Goal: Information Seeking & Learning: Learn about a topic

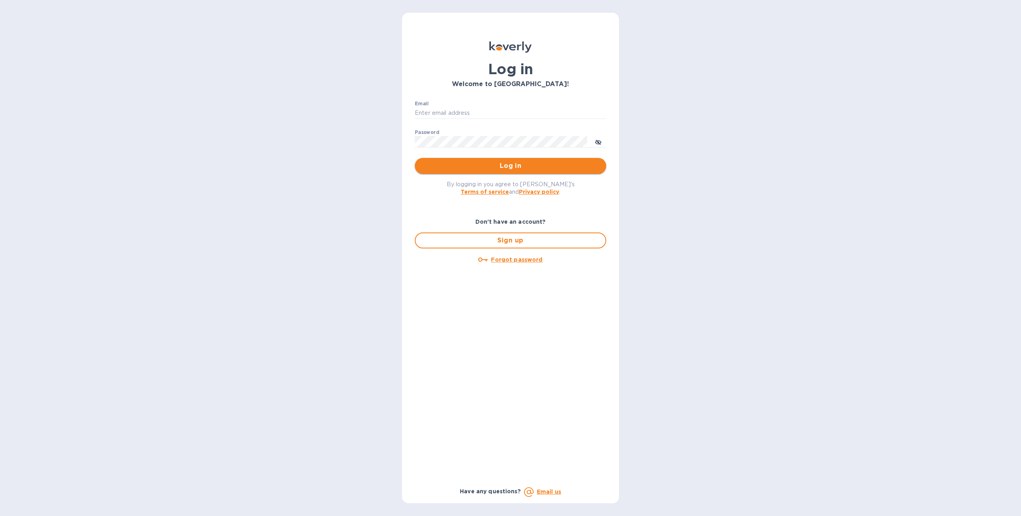
type input "sgrover@koverly.com"
click at [447, 169] on span "Log in" at bounding box center [510, 166] width 179 height 10
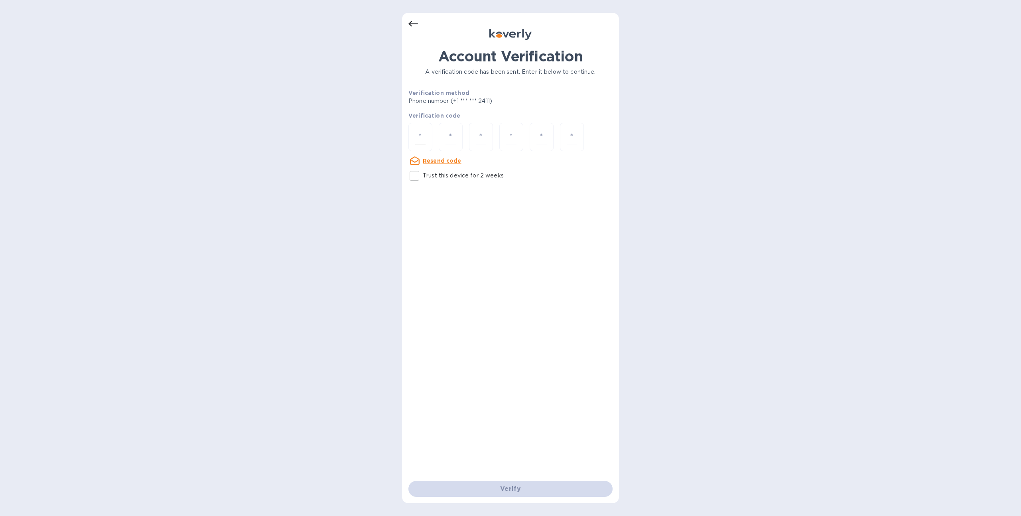
click at [424, 143] on input "number" at bounding box center [420, 137] width 10 height 15
type input "4"
type input "5"
type input "9"
type input "4"
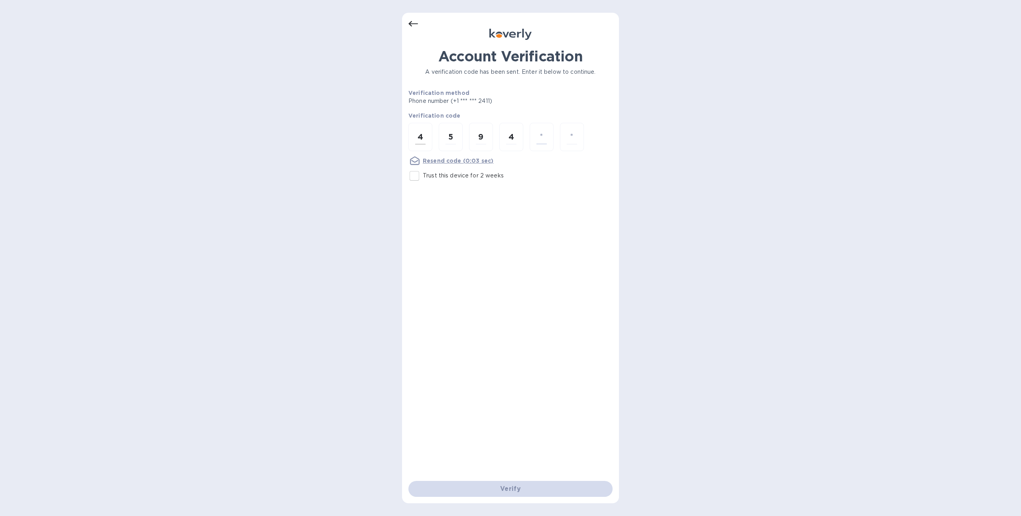
type input "7"
type input "2"
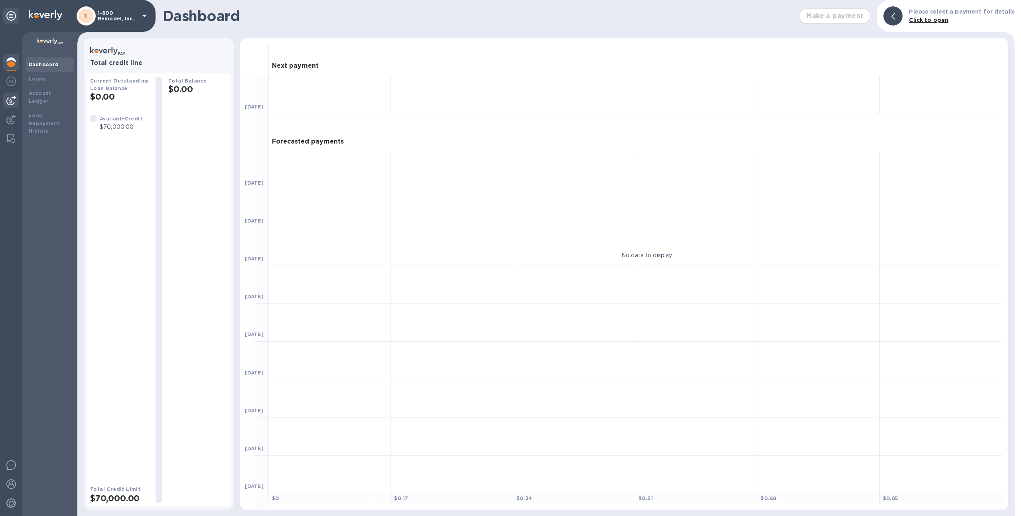
click at [14, 103] on img at bounding box center [11, 101] width 10 height 10
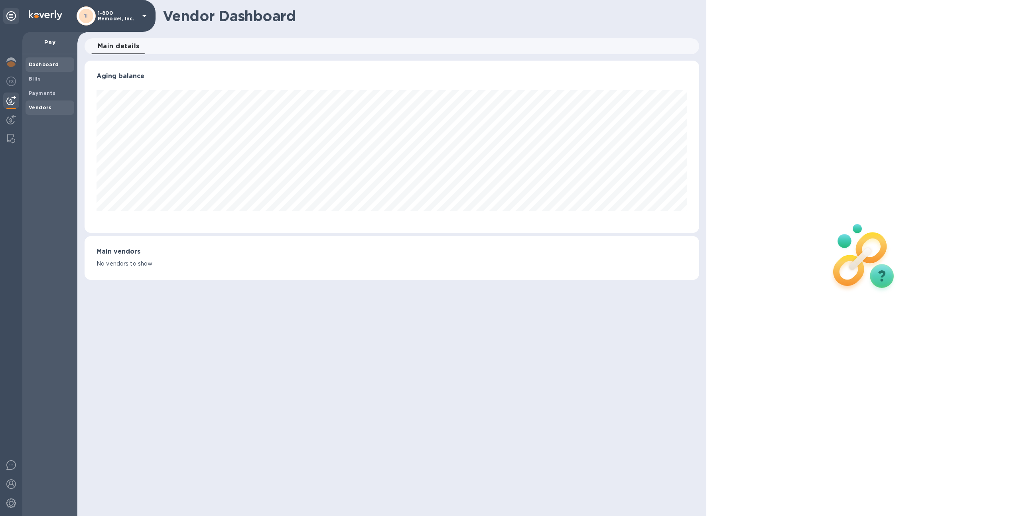
scroll to position [172, 615]
click at [50, 105] on span "Vendors" at bounding box center [50, 108] width 42 height 8
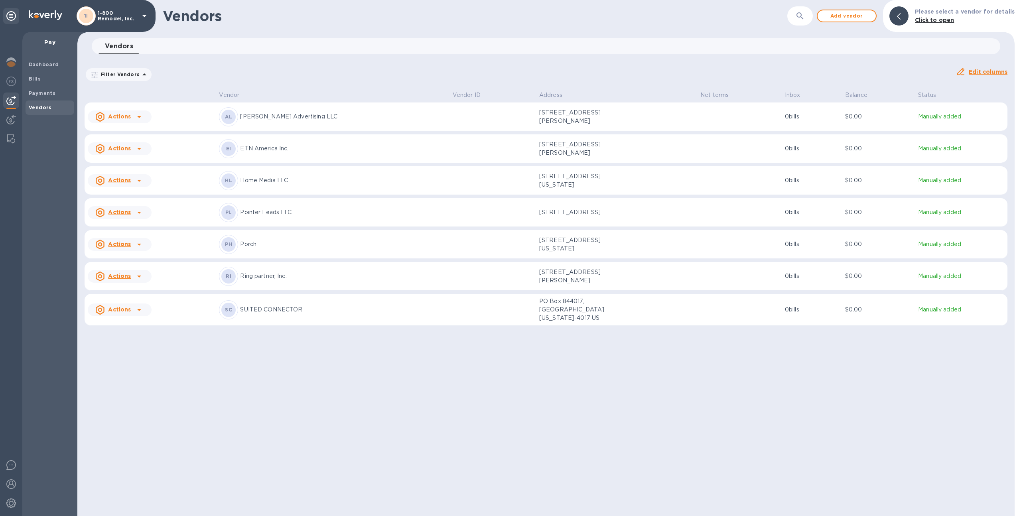
click at [211, 122] on td "Actions" at bounding box center [150, 116] width 131 height 29
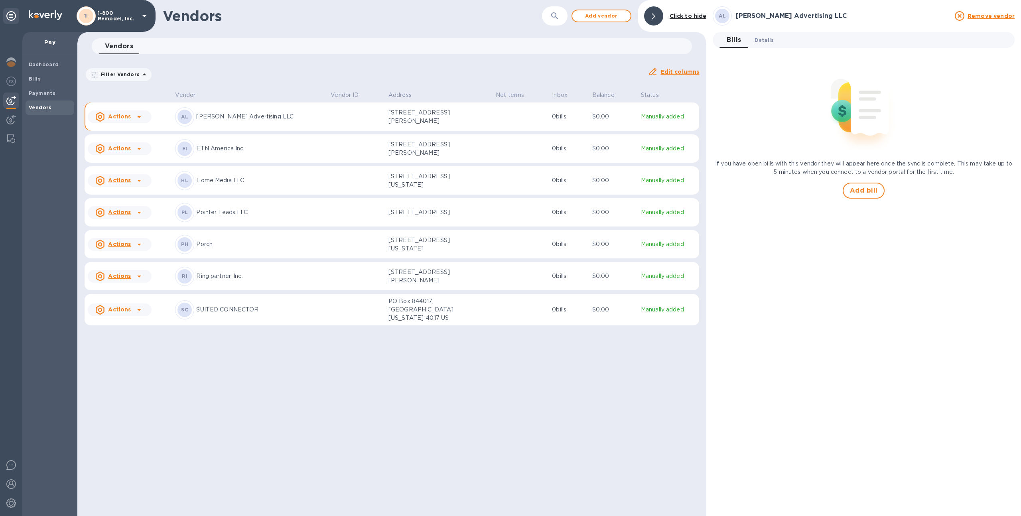
click at [763, 41] on span "Details 0" at bounding box center [763, 40] width 19 height 8
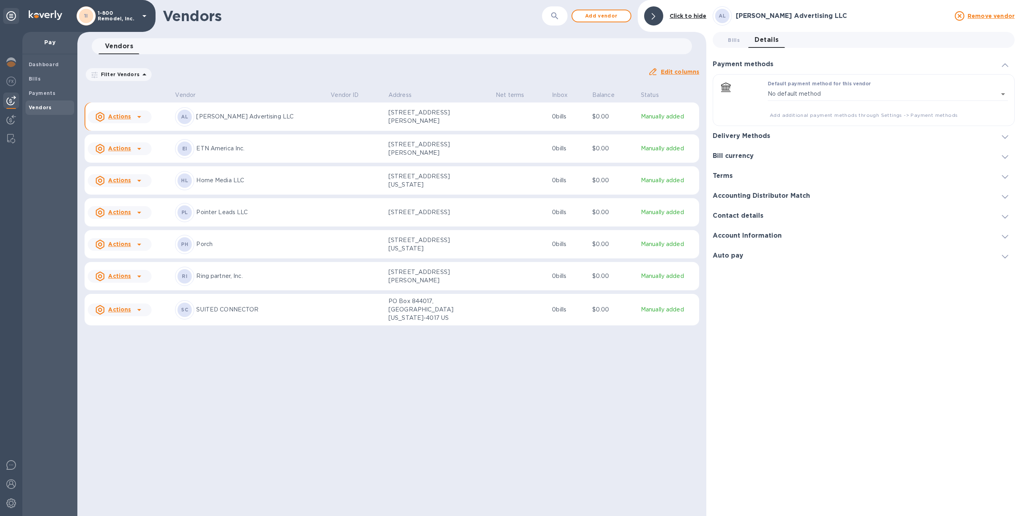
click at [761, 132] on h3 "Delivery Methods" at bounding box center [740, 136] width 57 height 8
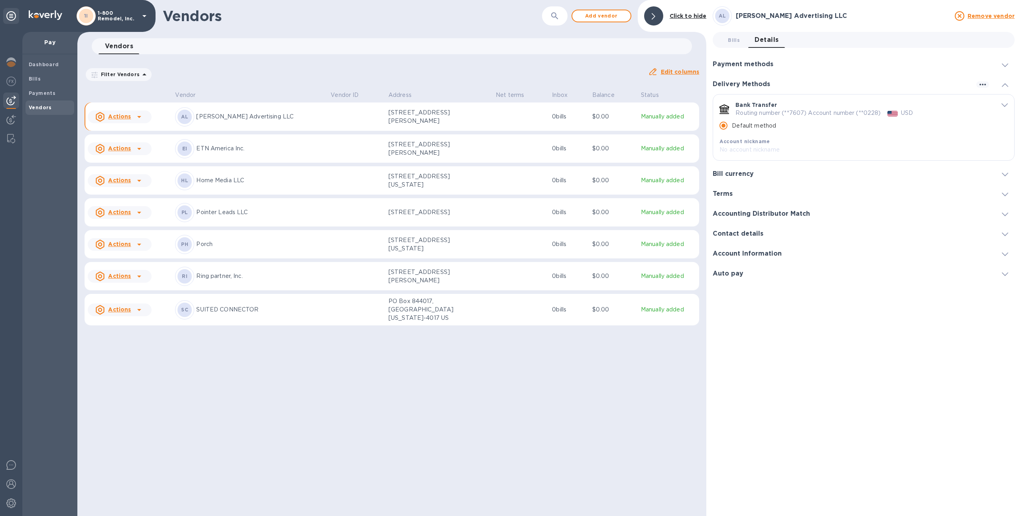
click at [1005, 104] on icon "default-method" at bounding box center [1004, 105] width 6 height 4
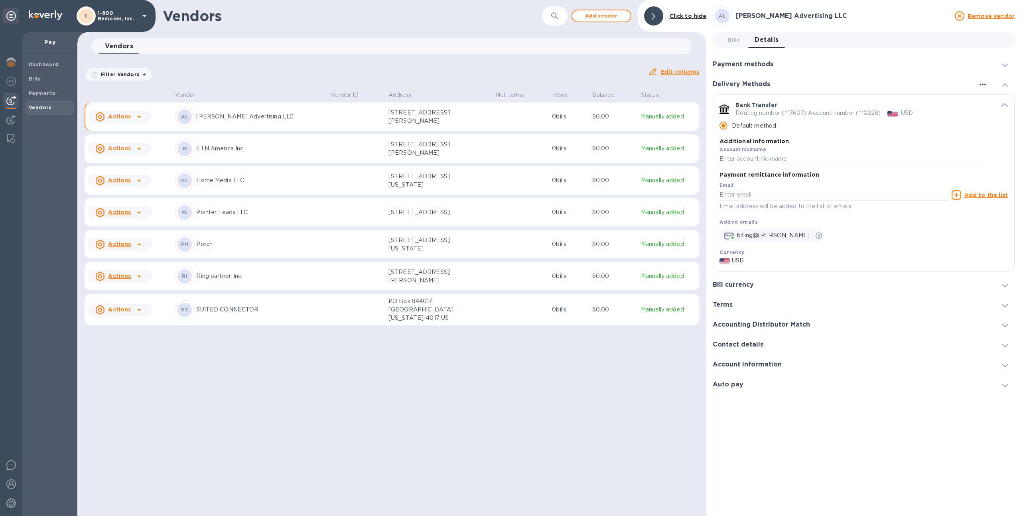
click at [285, 153] on p "ETN America Inc." at bounding box center [260, 148] width 128 height 8
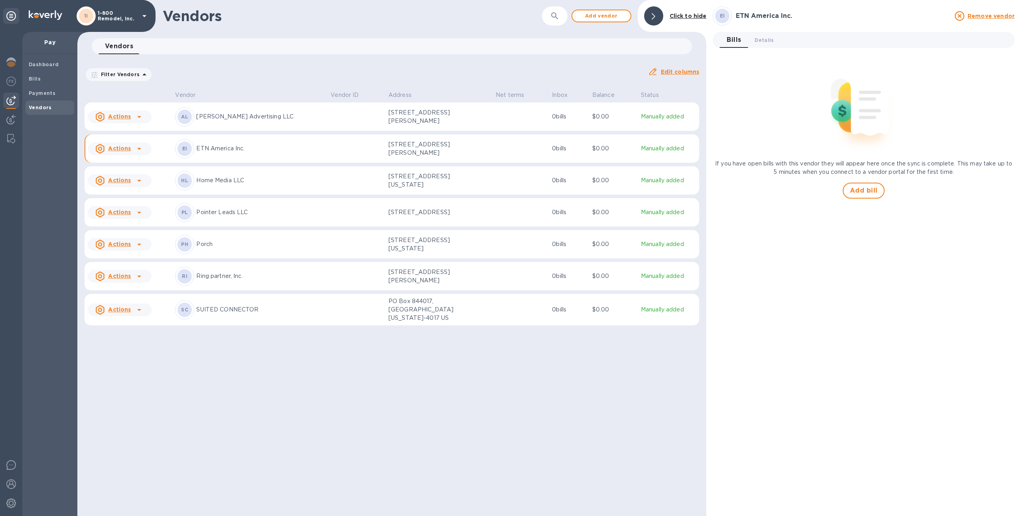
click at [388, 189] on p "1122 Oberlin Road Ste 300, Raleigh, North Carolina 27605 US" at bounding box center [428, 180] width 80 height 17
click at [332, 134] on td at bounding box center [356, 148] width 58 height 29
click at [329, 123] on td at bounding box center [356, 116] width 58 height 29
click at [57, 90] on span "Payments" at bounding box center [50, 93] width 42 height 8
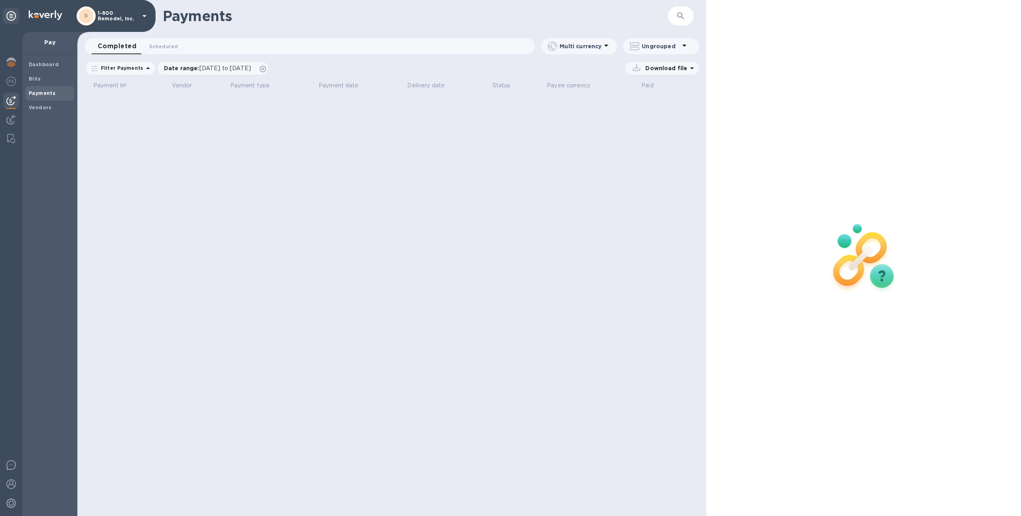
click at [119, 16] on p "1-800 Remodel, Inc." at bounding box center [118, 15] width 40 height 11
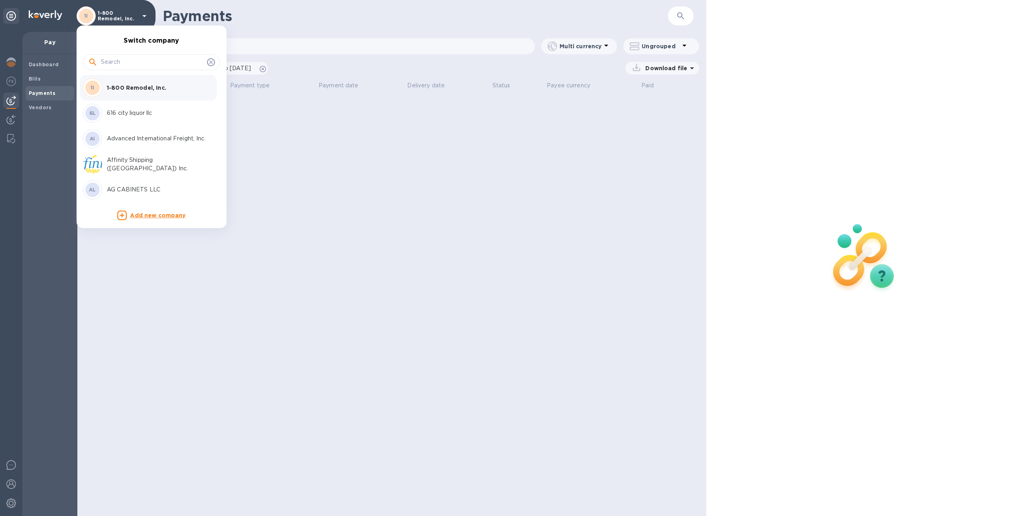
click at [141, 61] on input "text" at bounding box center [152, 62] width 103 height 12
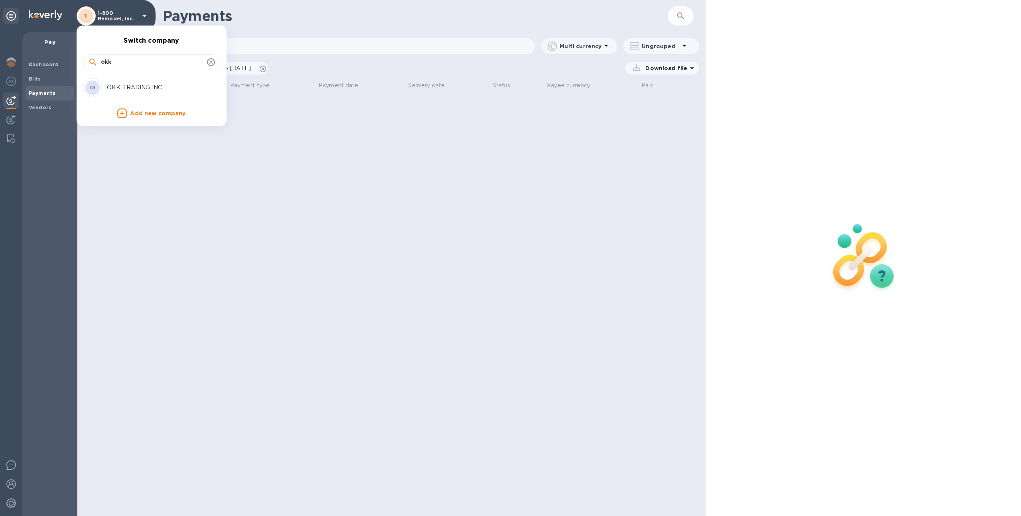
type input "okk"
click at [157, 89] on p "OKK TRADING INC" at bounding box center [157, 87] width 100 height 8
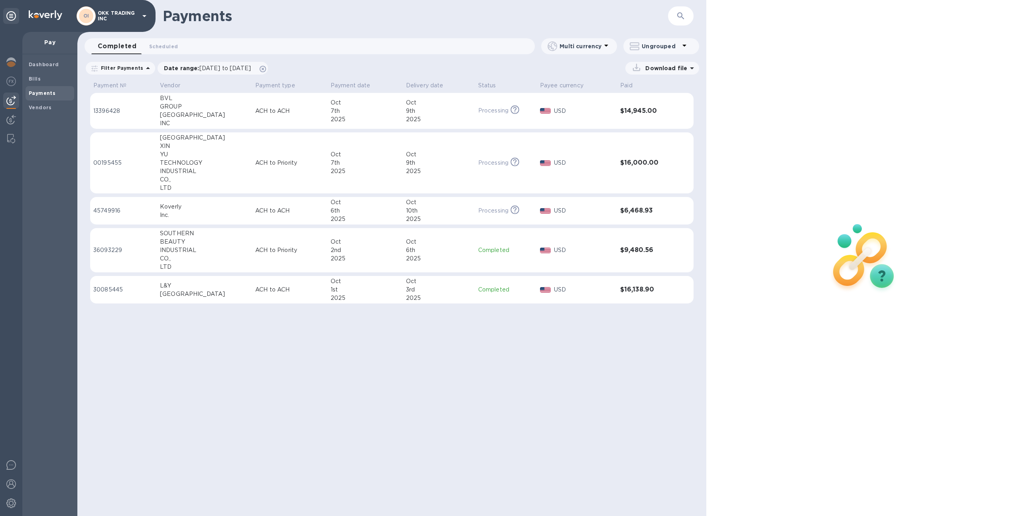
click at [216, 190] on div "LTD" at bounding box center [204, 188] width 89 height 8
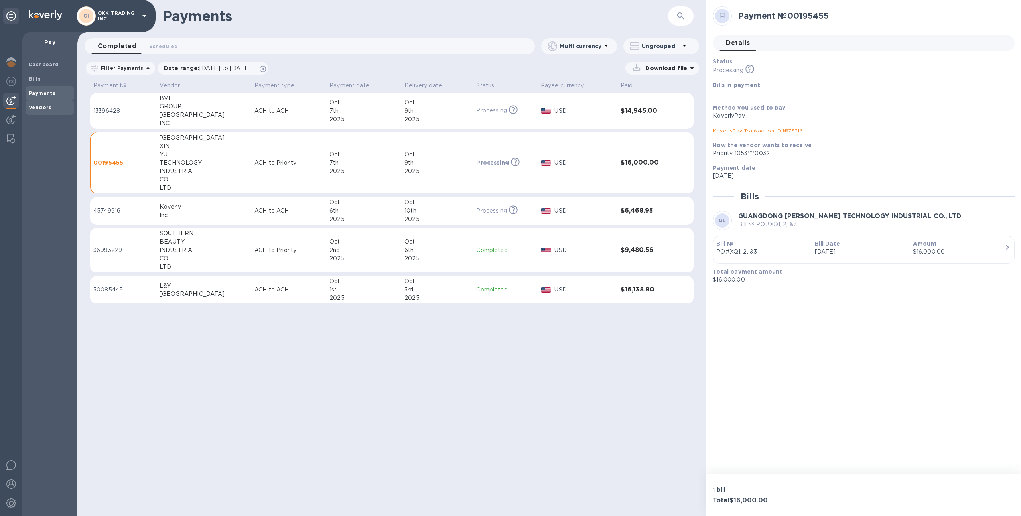
click at [48, 108] on b "Vendors" at bounding box center [40, 107] width 23 height 6
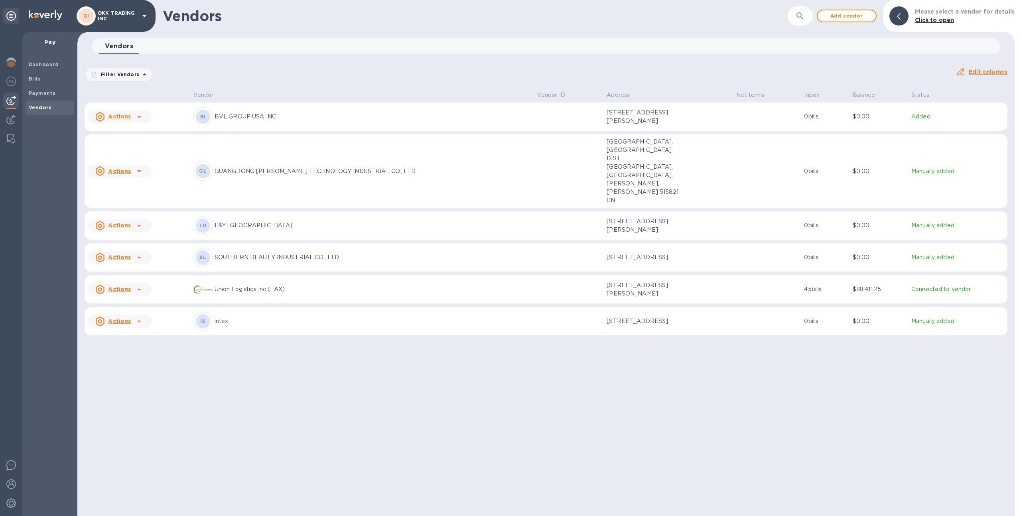
click at [317, 169] on div "GL GUANGDONG XIN YU TECHNOLOGY INDUSTRIAL CO., LTD" at bounding box center [361, 170] width 337 height 19
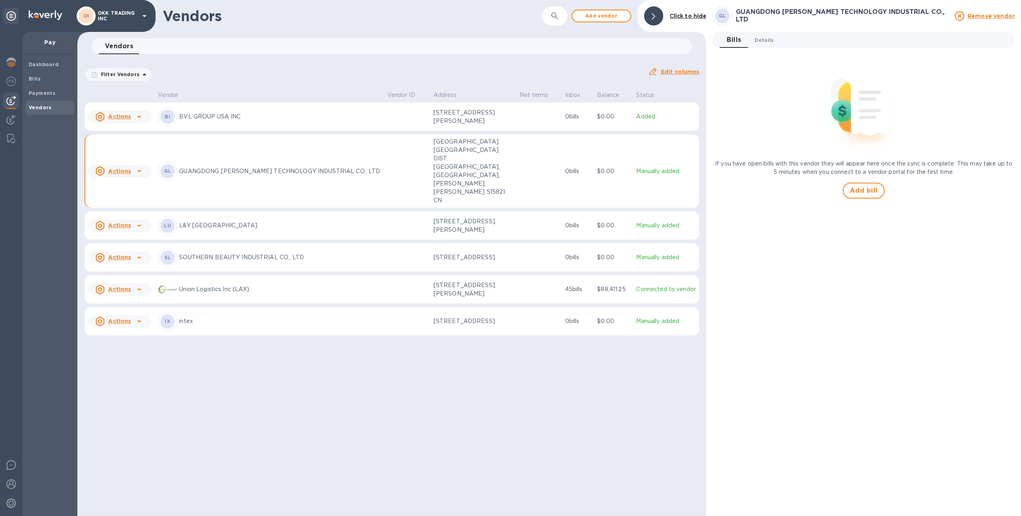
click at [765, 36] on span "Details 0" at bounding box center [763, 40] width 19 height 8
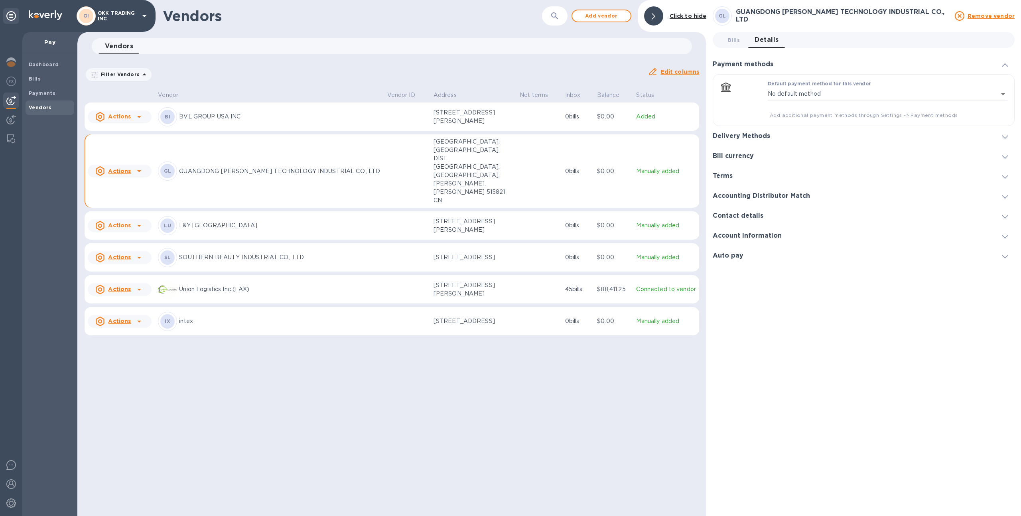
click at [817, 128] on div "Delivery Methods" at bounding box center [863, 136] width 302 height 20
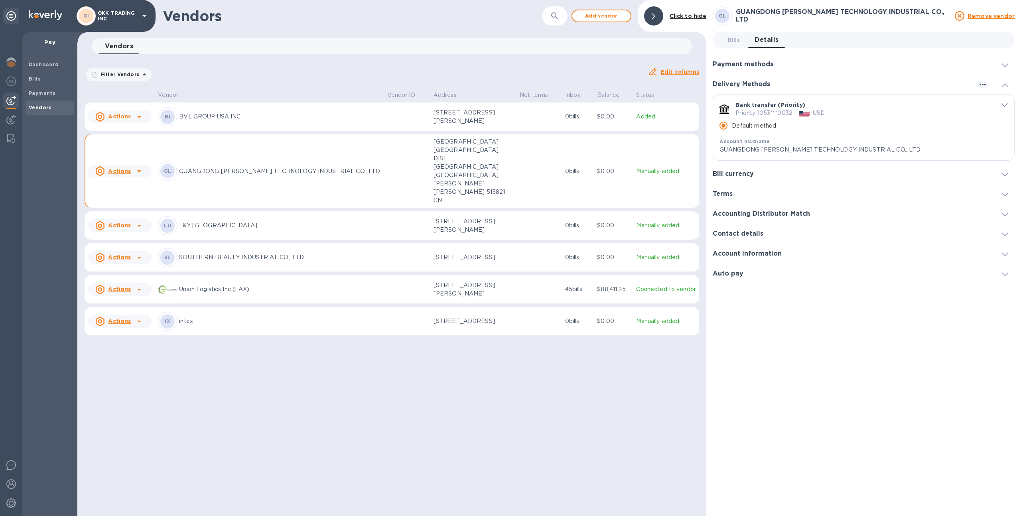
click at [1002, 104] on icon "default-method" at bounding box center [1004, 105] width 6 height 4
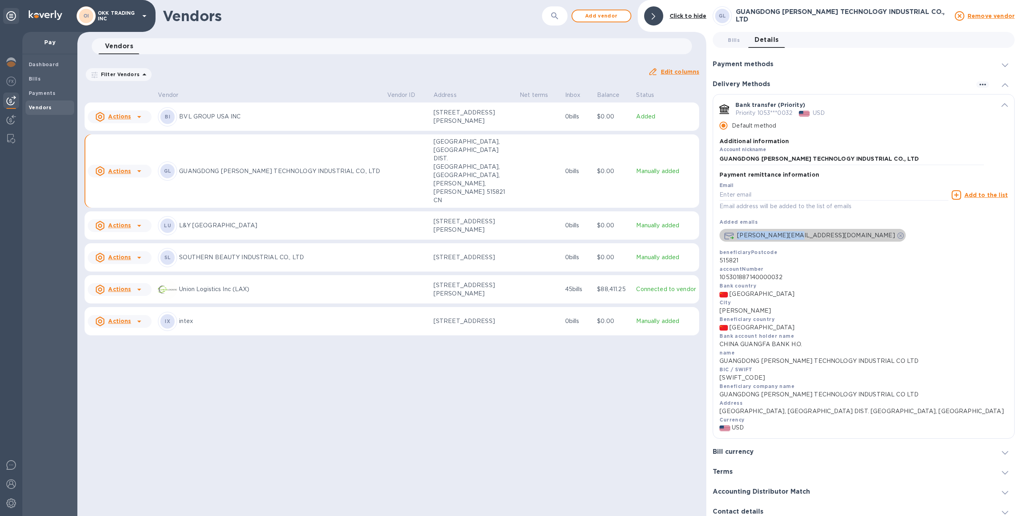
drag, startPoint x: 737, startPoint y: 236, endPoint x: 791, endPoint y: 236, distance: 53.4
click at [791, 236] on p "[PERSON_NAME][EMAIL_ADDRESS][DOMAIN_NAME]" at bounding box center [815, 235] width 157 height 8
click at [840, 230] on div "[PERSON_NAME][EMAIL_ADDRESS][DOMAIN_NAME]" at bounding box center [863, 234] width 288 height 16
click at [33, 94] on b "Payments" at bounding box center [42, 93] width 27 height 6
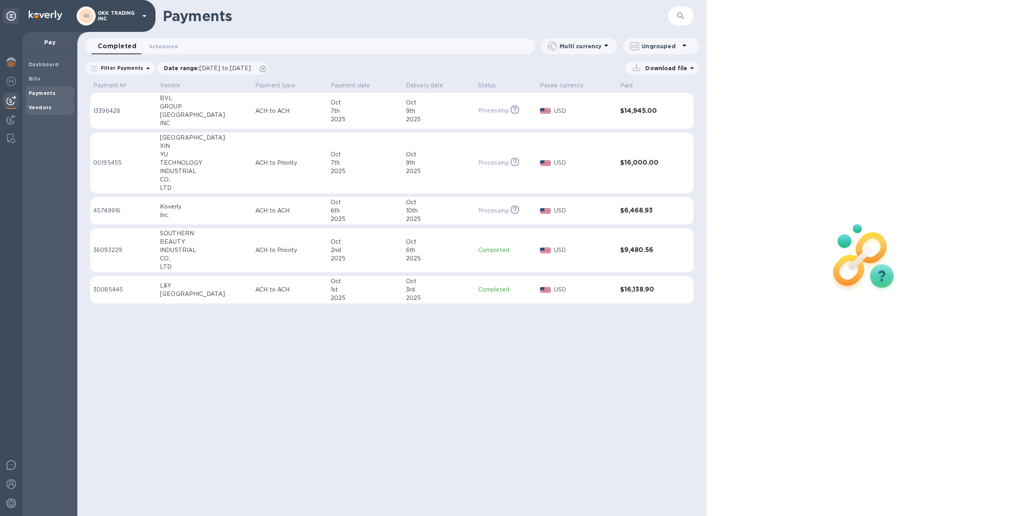
click at [45, 106] on b "Vendors" at bounding box center [40, 107] width 23 height 6
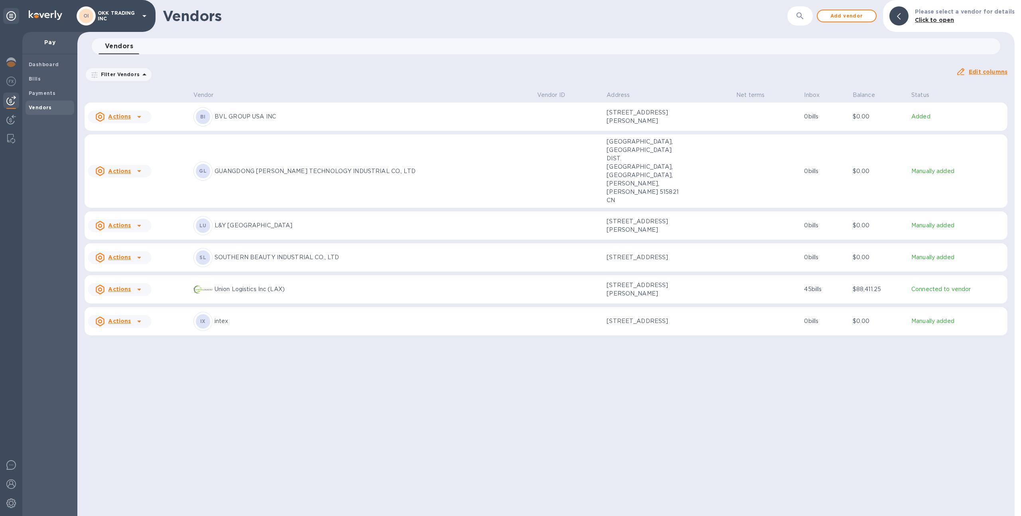
click at [290, 167] on p "GUANGDONG [PERSON_NAME] TECHNOLOGY INDUSTRIAL CO., LTD" at bounding box center [372, 171] width 316 height 8
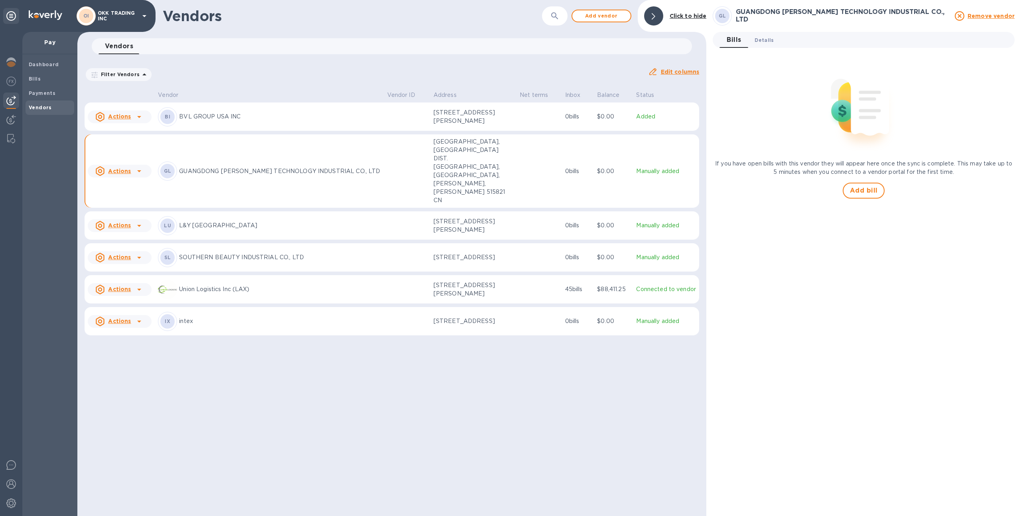
click at [763, 45] on button "Details 0" at bounding box center [764, 40] width 32 height 16
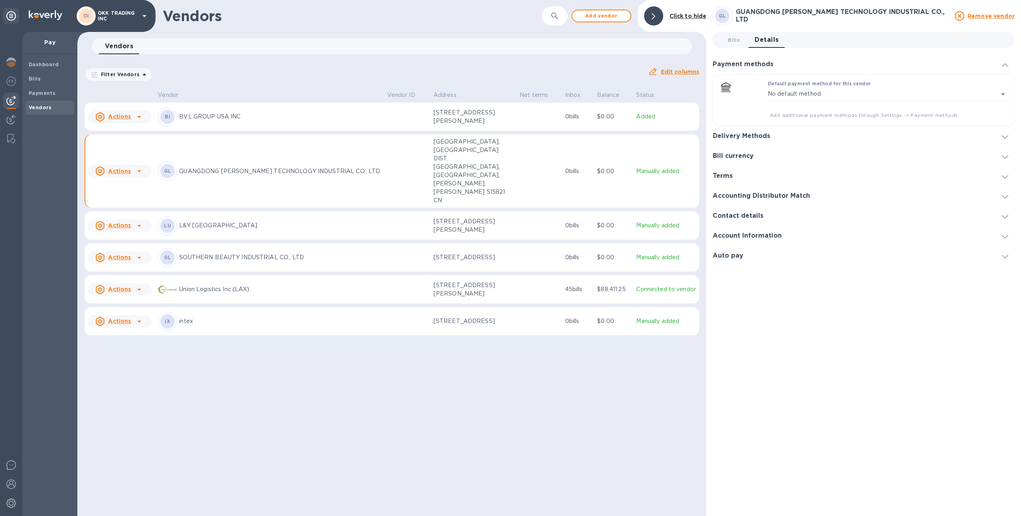
click at [775, 132] on div "Delivery Methods" at bounding box center [744, 136] width 64 height 8
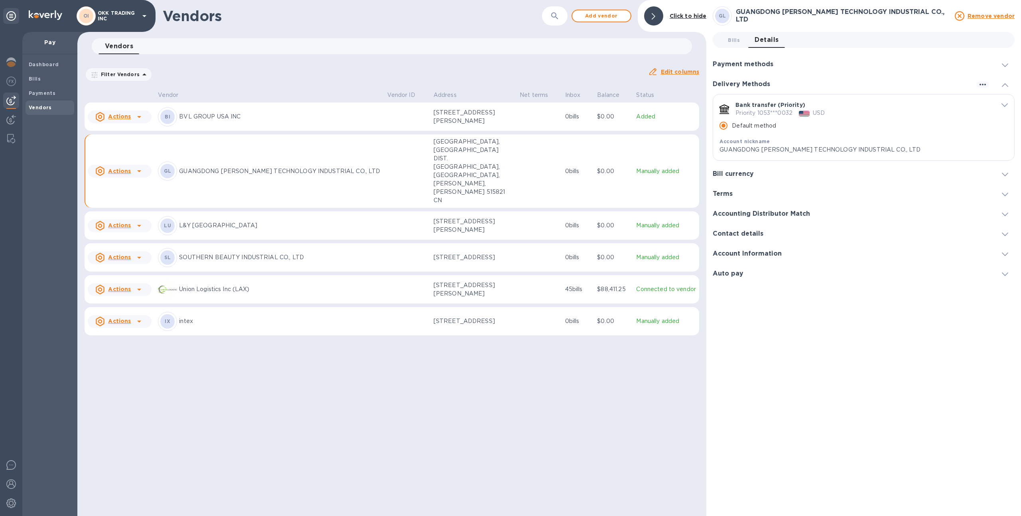
click at [1000, 104] on div "default-method" at bounding box center [995, 105] width 24 height 8
click at [1002, 105] on icon "default-method" at bounding box center [1004, 105] width 6 height 4
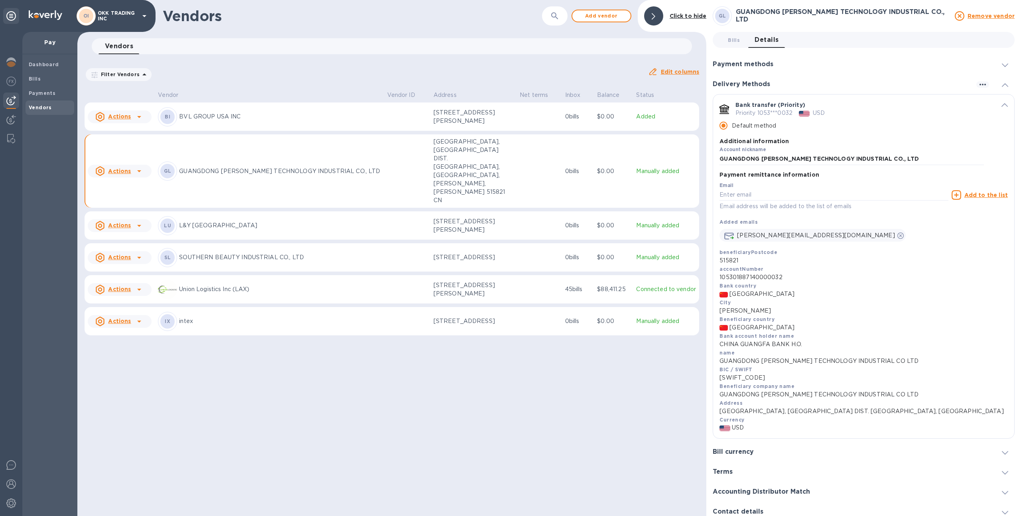
click at [53, 108] on span "Vendors" at bounding box center [50, 108] width 42 height 8
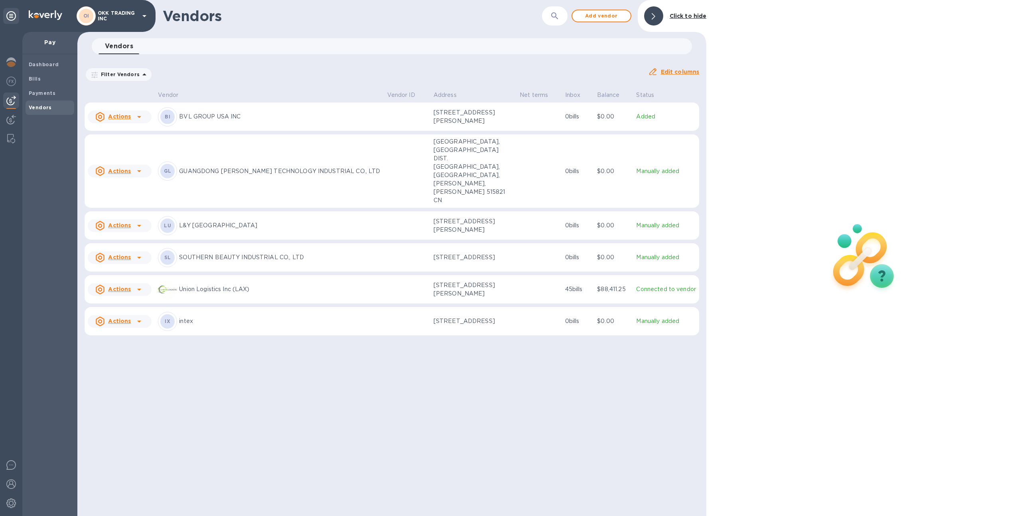
click at [265, 171] on div "GL GUANGDONG XIN YU TECHNOLOGY INDUSTRIAL CO., LTD" at bounding box center [269, 170] width 222 height 19
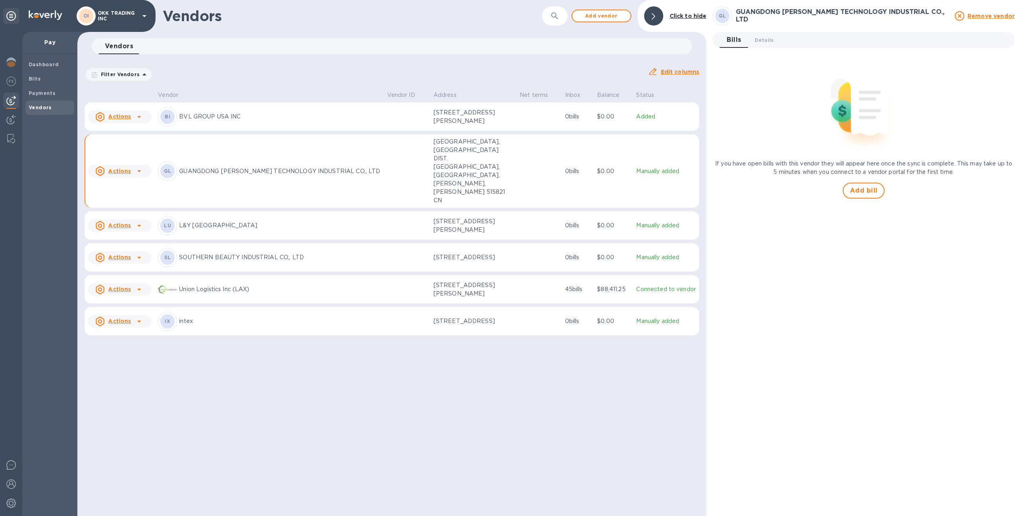
click at [135, 22] on div "OI OKK TRADING INC" at bounding box center [113, 15] width 73 height 19
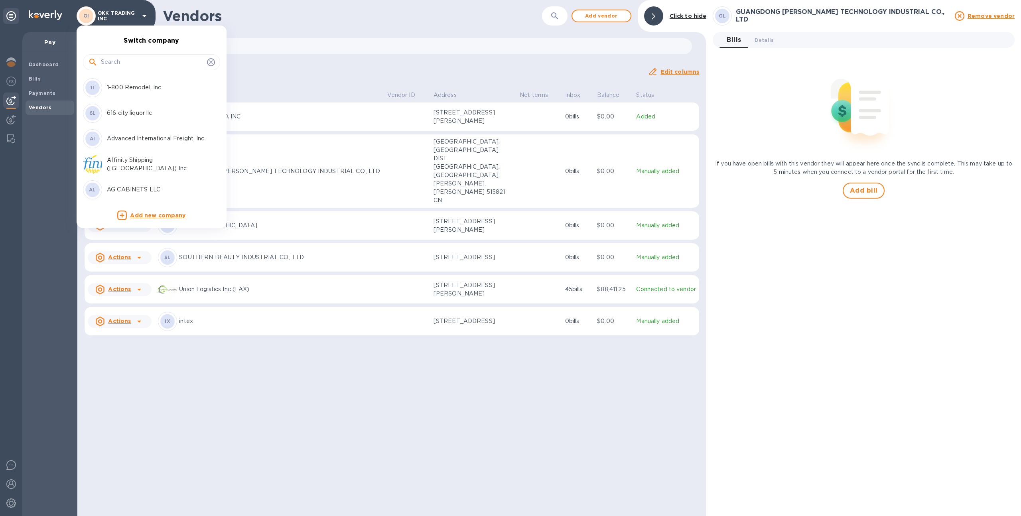
click at [127, 18] on div at bounding box center [510, 258] width 1021 height 516
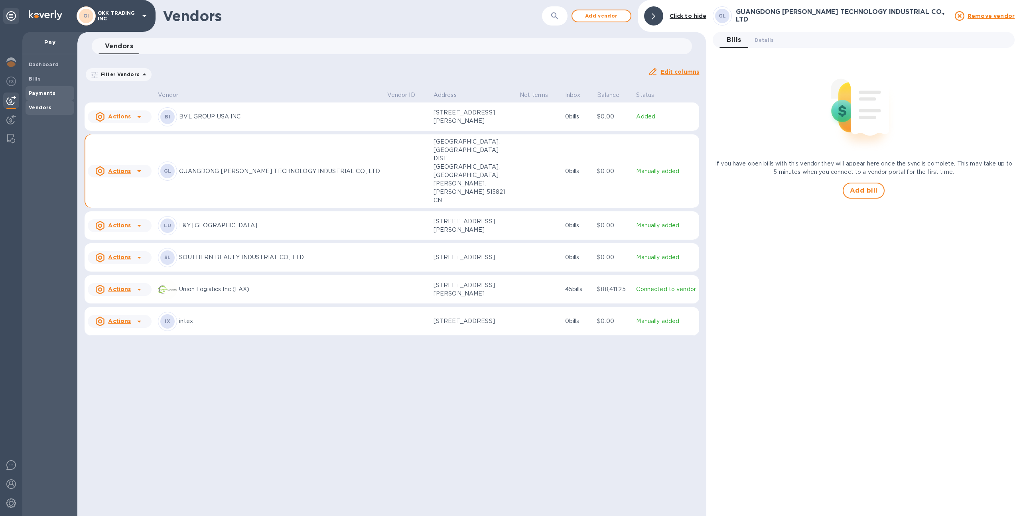
click at [62, 91] on span "Payments" at bounding box center [50, 93] width 42 height 8
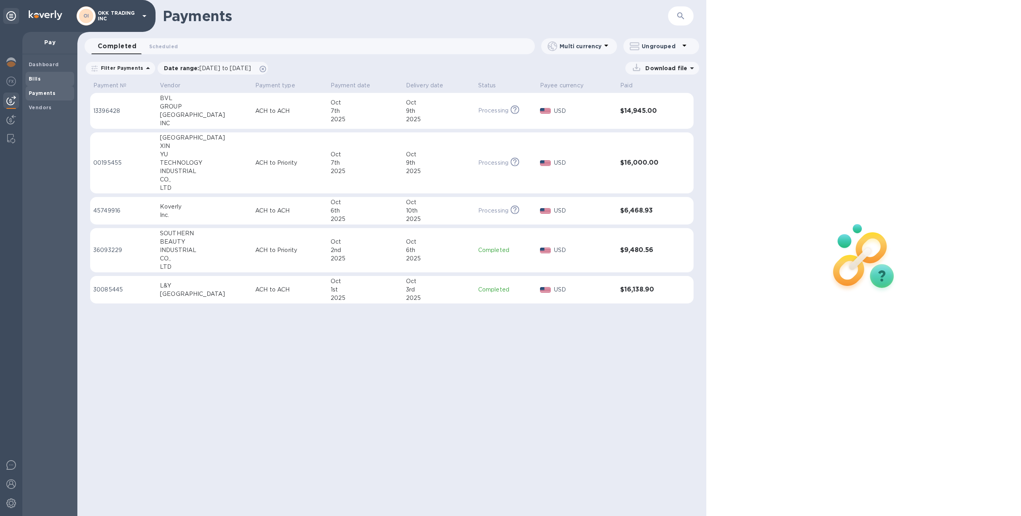
click at [57, 81] on span "Bills" at bounding box center [50, 79] width 42 height 8
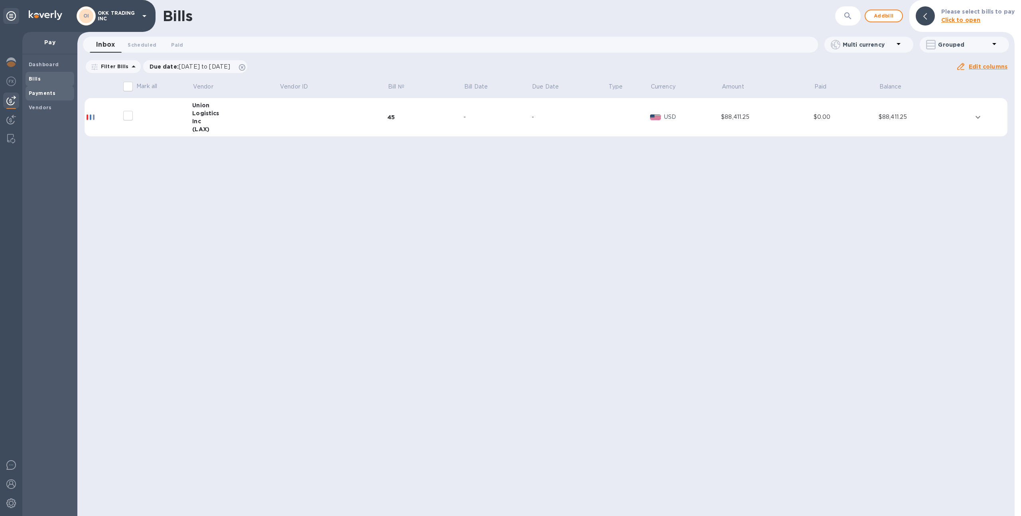
click at [51, 96] on b "Payments" at bounding box center [42, 93] width 27 height 6
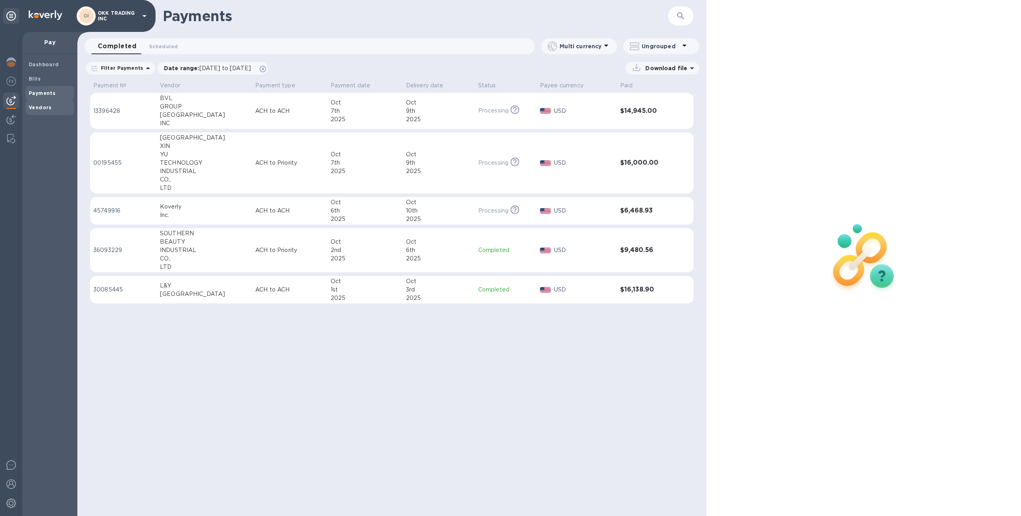
click at [52, 110] on span "Vendors" at bounding box center [50, 108] width 42 height 8
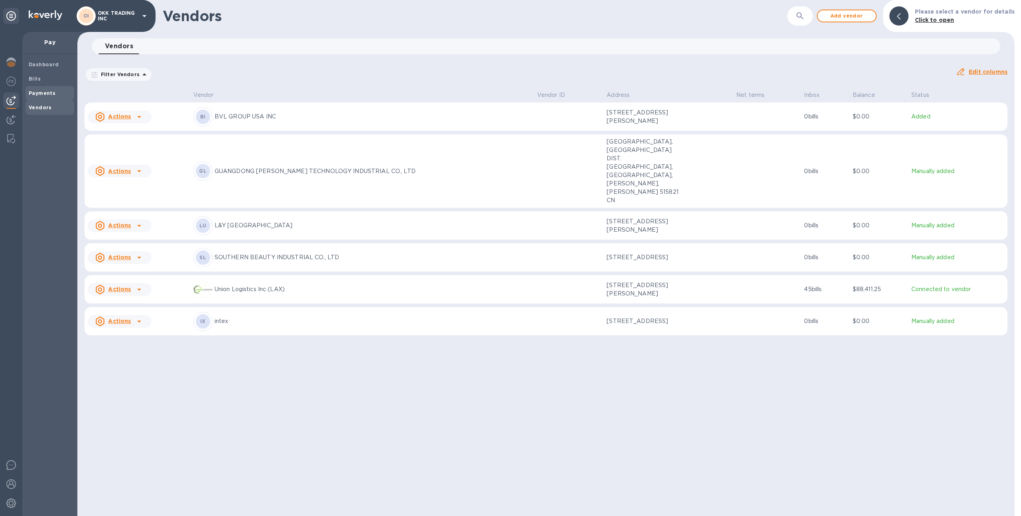
click at [53, 98] on div "Payments" at bounding box center [50, 93] width 49 height 14
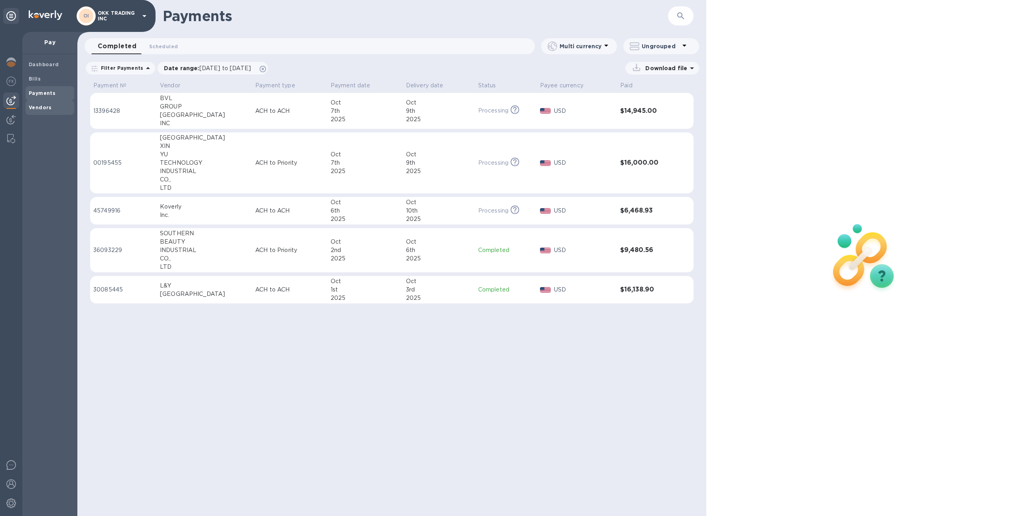
click at [58, 108] on span "Vendors" at bounding box center [50, 108] width 42 height 8
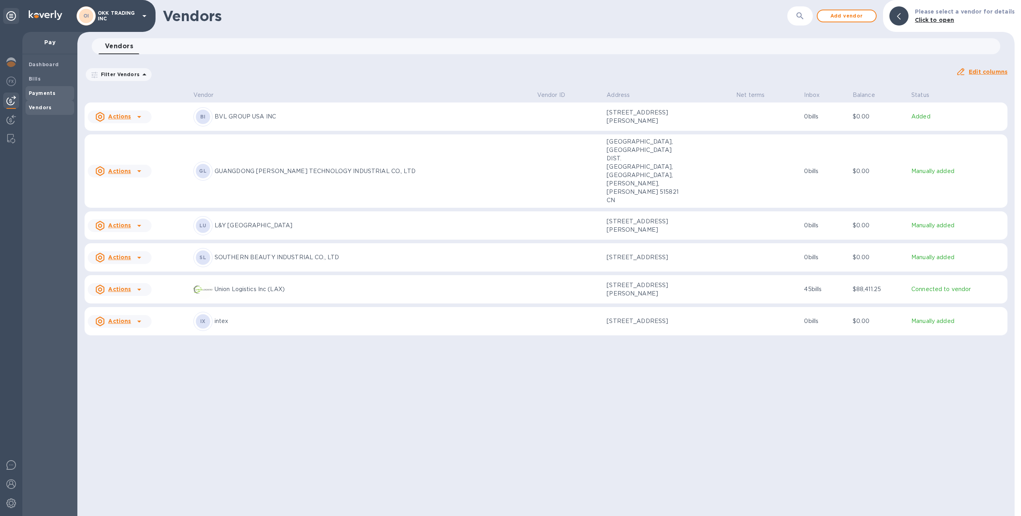
click at [66, 91] on span "Payments" at bounding box center [50, 93] width 42 height 8
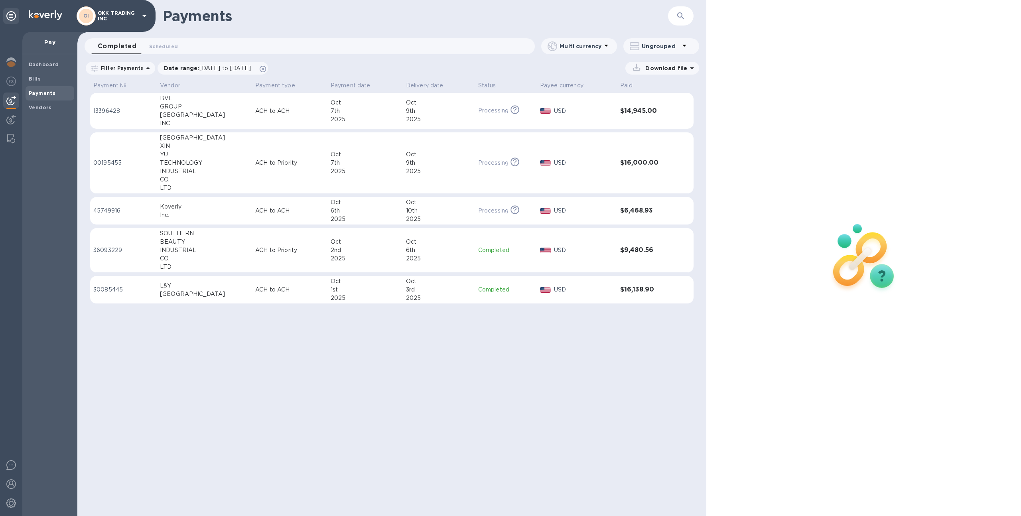
click at [278, 179] on td "ACH to Priority" at bounding box center [289, 162] width 75 height 61
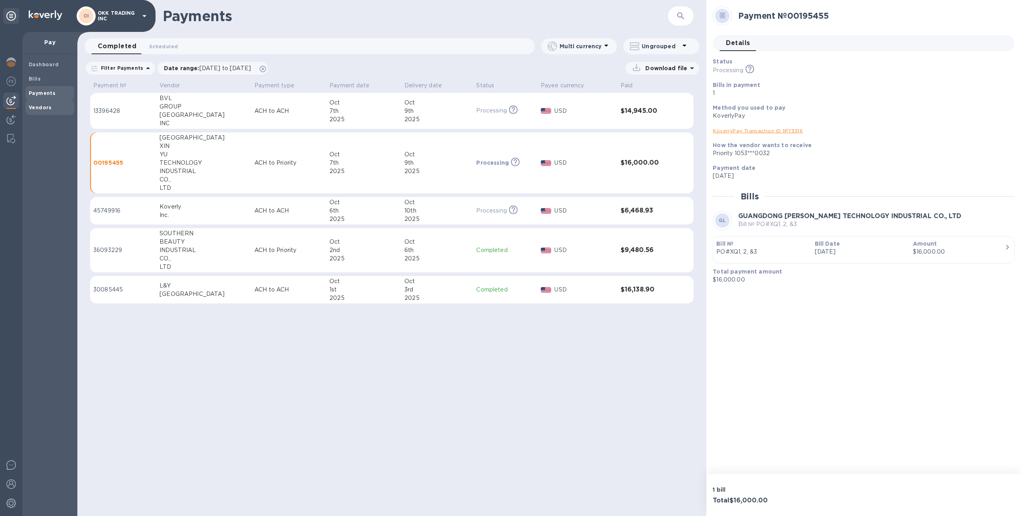
click at [47, 106] on b "Vendors" at bounding box center [40, 107] width 23 height 6
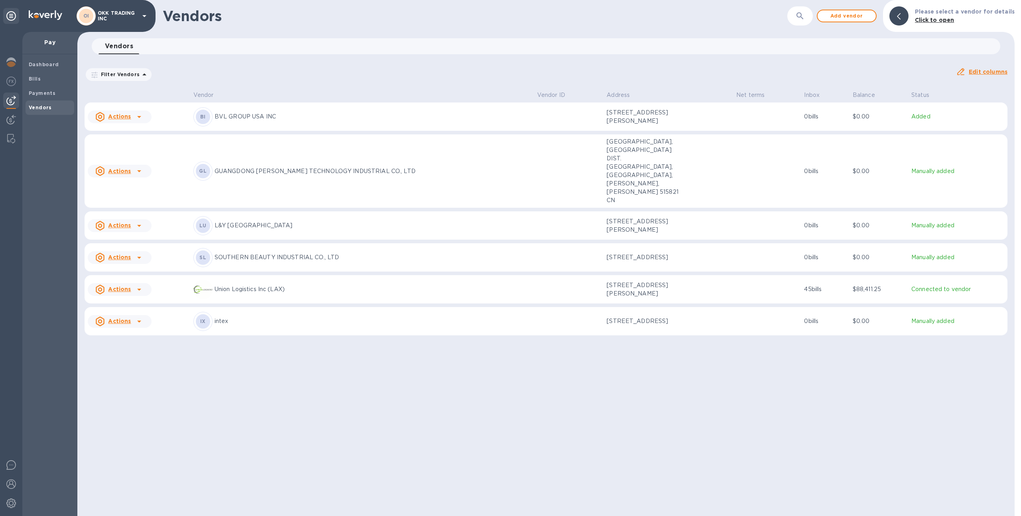
click at [45, 110] on b "Vendors" at bounding box center [40, 107] width 23 height 6
click at [40, 92] on b "Payments" at bounding box center [42, 93] width 27 height 6
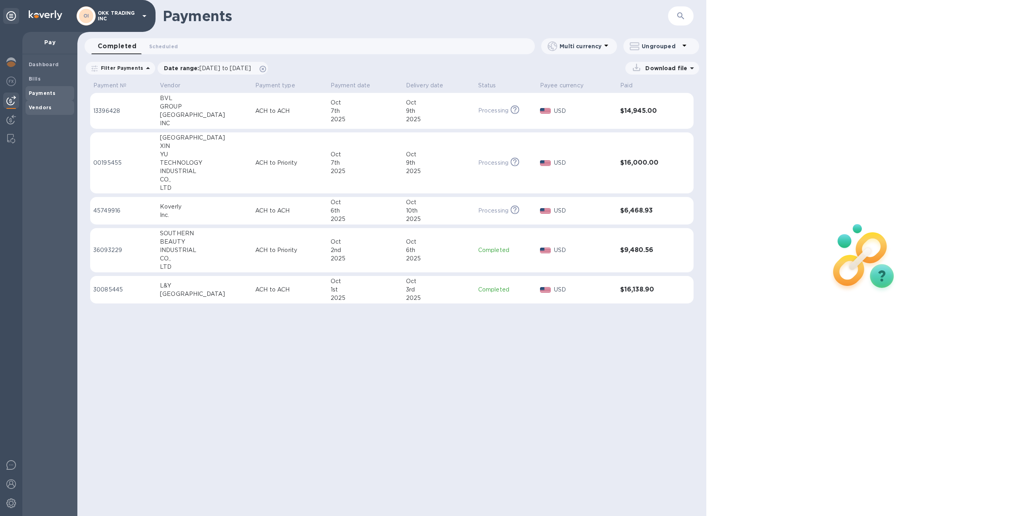
click at [64, 104] on span "Vendors" at bounding box center [50, 108] width 42 height 8
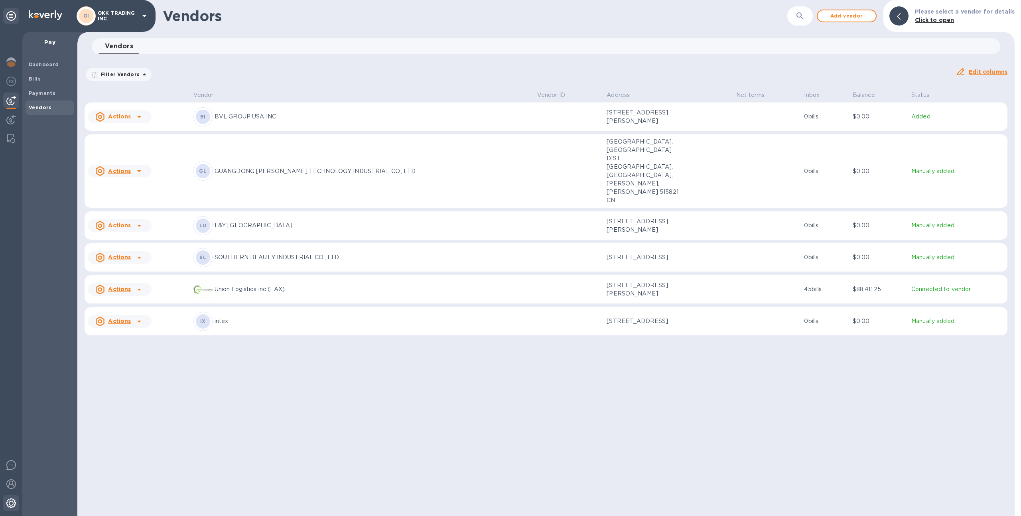
click at [13, 505] on img at bounding box center [11, 503] width 10 height 10
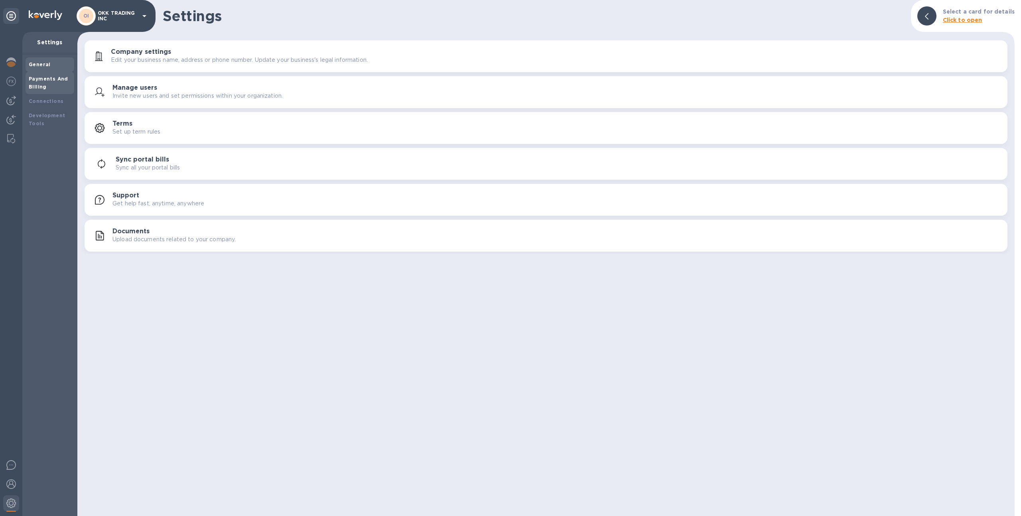
click at [42, 85] on b "Payments And Billing" at bounding box center [48, 83] width 39 height 14
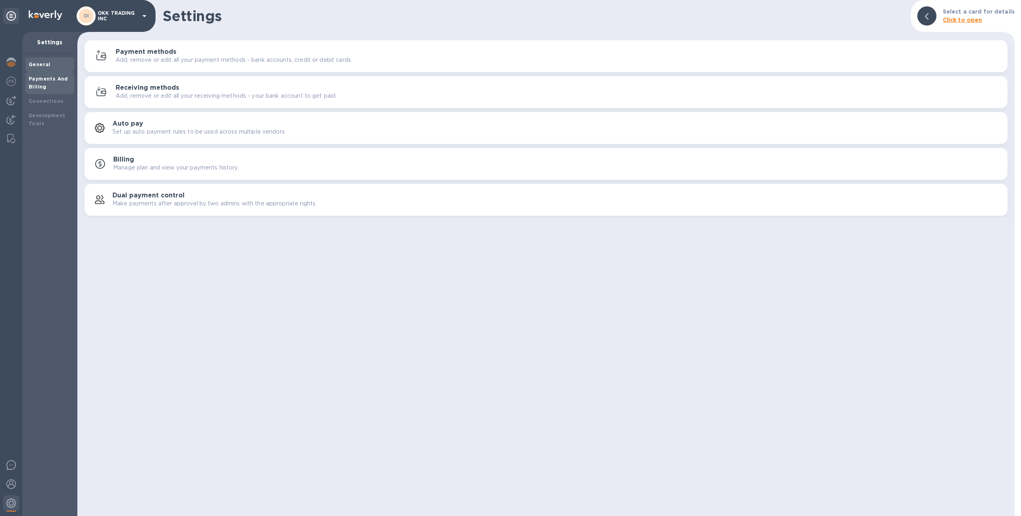
drag, startPoint x: 57, startPoint y: 63, endPoint x: 72, endPoint y: 63, distance: 14.4
click at [57, 63] on div "General" at bounding box center [50, 65] width 42 height 8
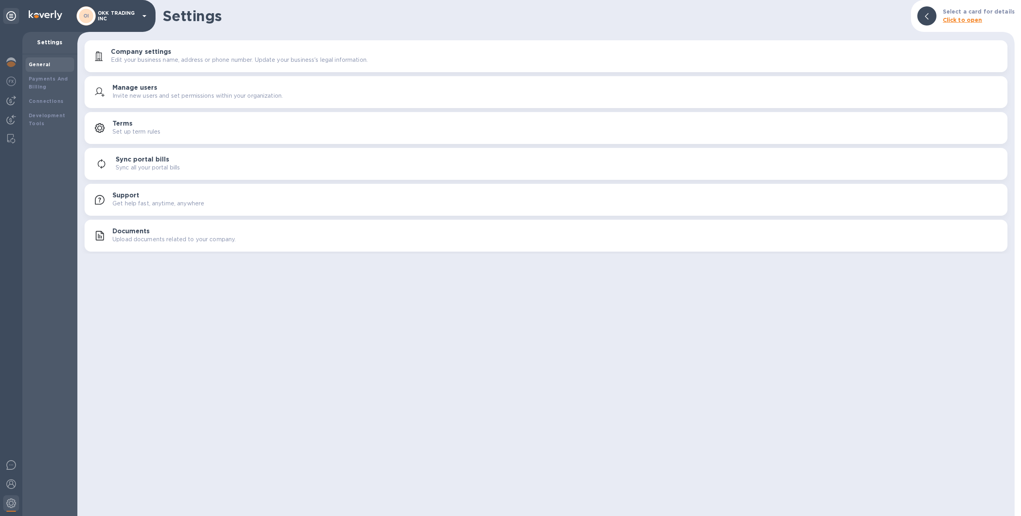
click at [142, 85] on h3 "Manage users" at bounding box center [134, 88] width 45 height 8
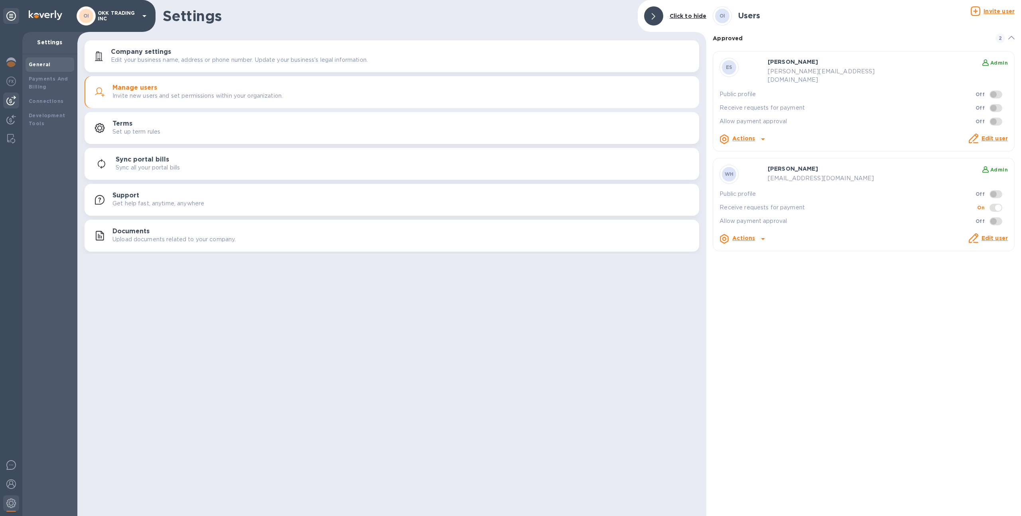
click at [10, 104] on img at bounding box center [11, 101] width 10 height 10
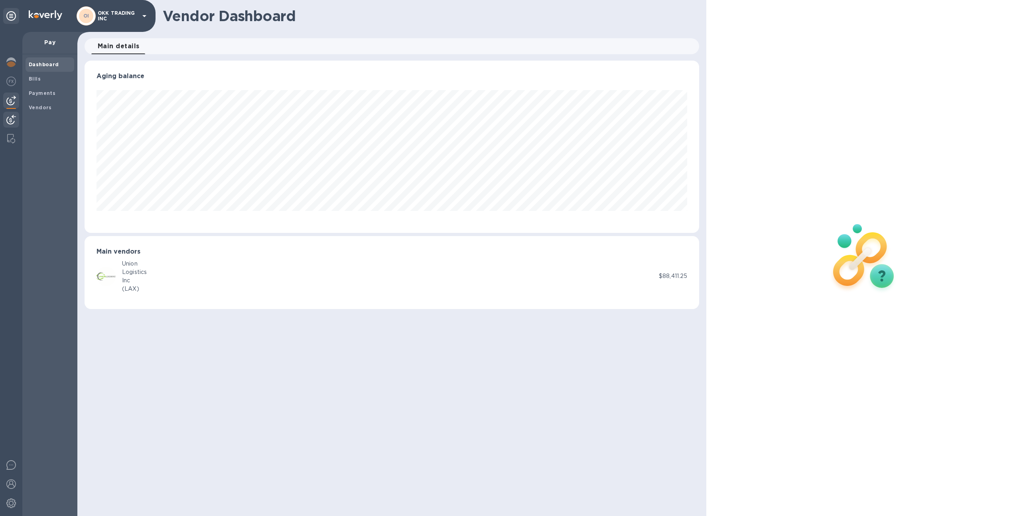
scroll to position [172, 615]
click at [12, 118] on img at bounding box center [11, 120] width 10 height 10
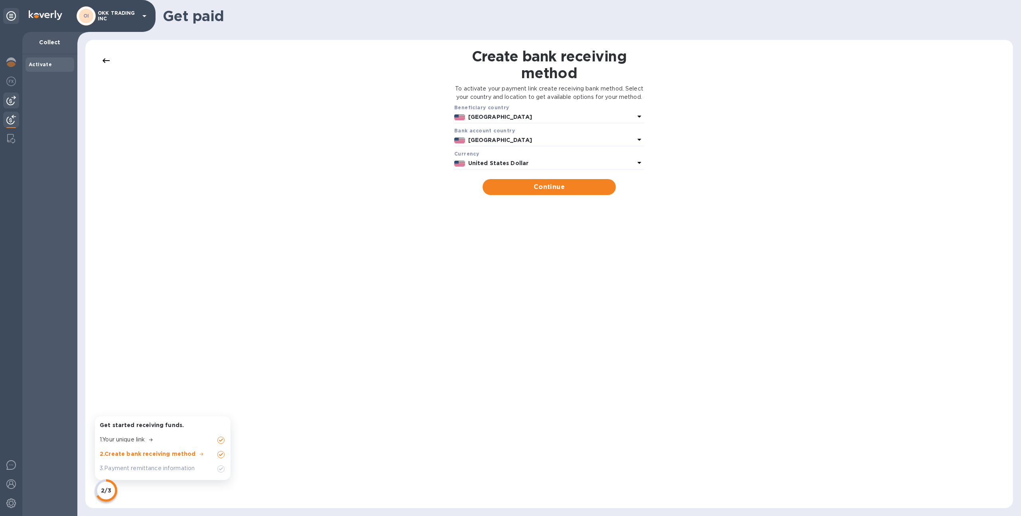
click at [10, 100] on img at bounding box center [11, 101] width 10 height 10
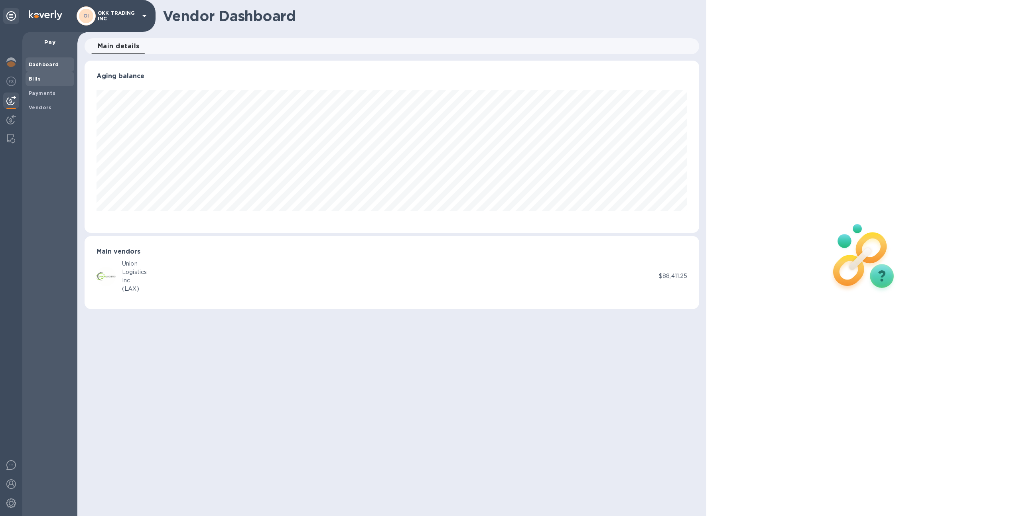
scroll to position [172, 615]
click at [38, 102] on div "Vendors" at bounding box center [50, 107] width 49 height 14
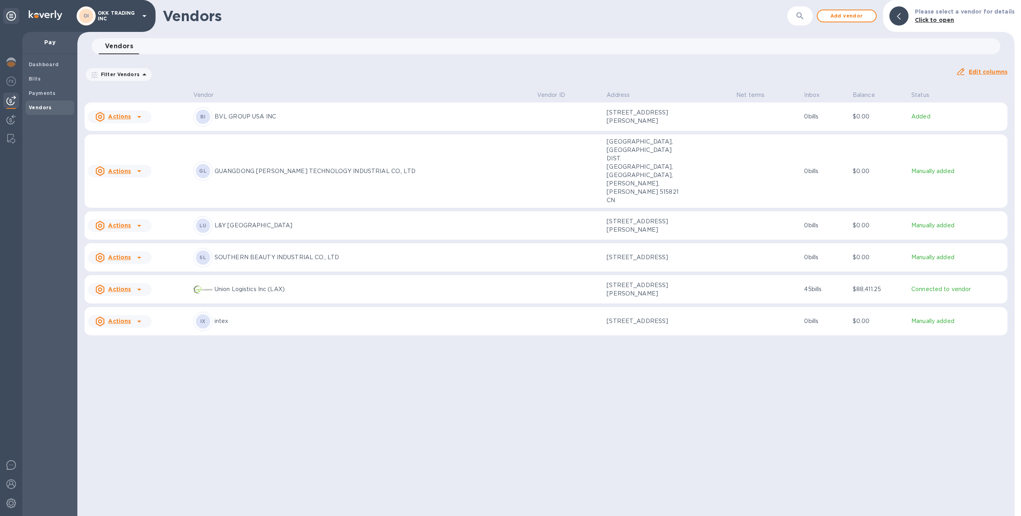
click at [125, 77] on p "Filter Vendors" at bounding box center [119, 74] width 42 height 7
click at [159, 109] on div "Filters" at bounding box center [153, 98] width 134 height 33
click at [157, 104] on div "Filters" at bounding box center [153, 98] width 134 height 33
click at [263, 57] on div "Vendors 0 Filter Vendors Filters Auto pay: All Edit columns" at bounding box center [545, 60] width 937 height 44
click at [122, 15] on p "OKK TRADING INC" at bounding box center [118, 15] width 40 height 11
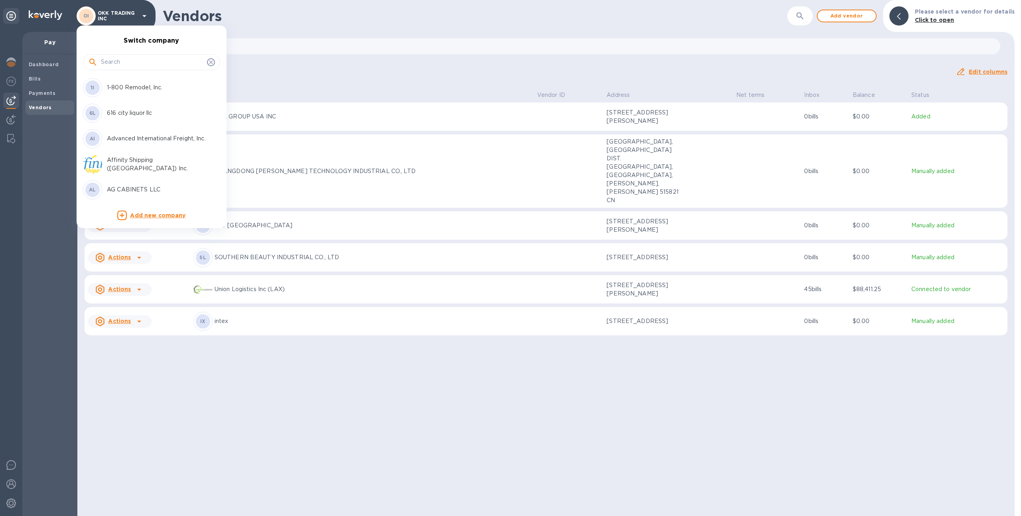
click at [143, 59] on input "text" at bounding box center [152, 62] width 103 height 12
click at [240, 69] on div at bounding box center [510, 258] width 1021 height 516
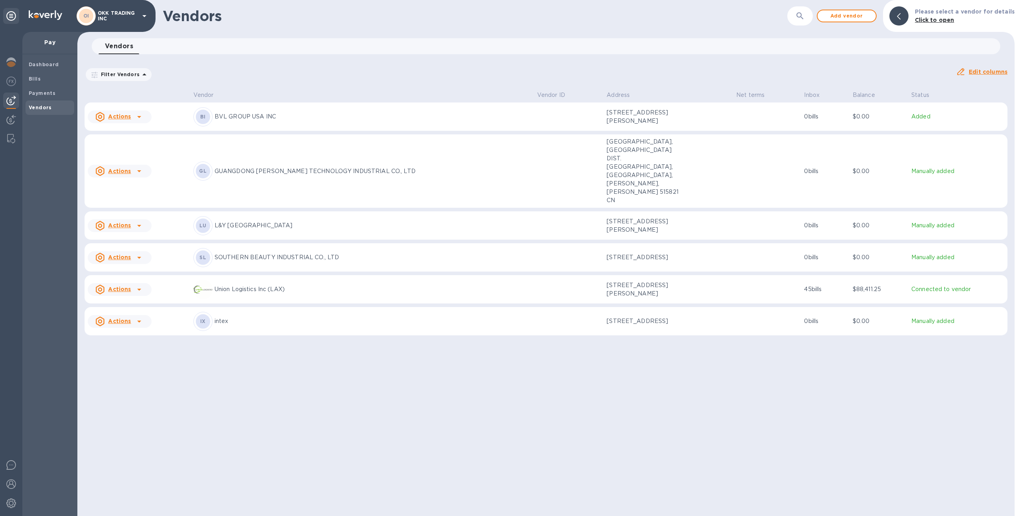
click at [117, 13] on p "OKK TRADING INC" at bounding box center [118, 15] width 40 height 11
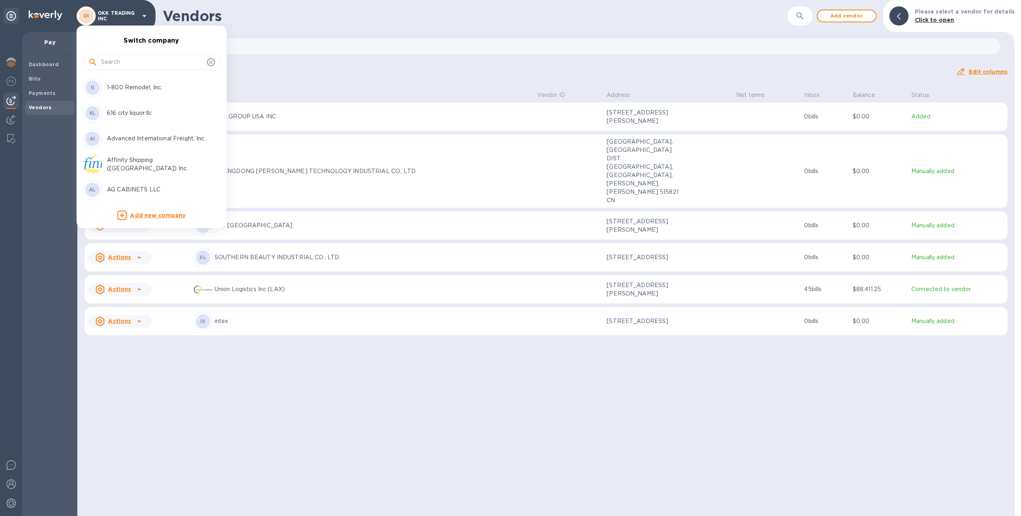
click at [121, 18] on div at bounding box center [510, 258] width 1021 height 516
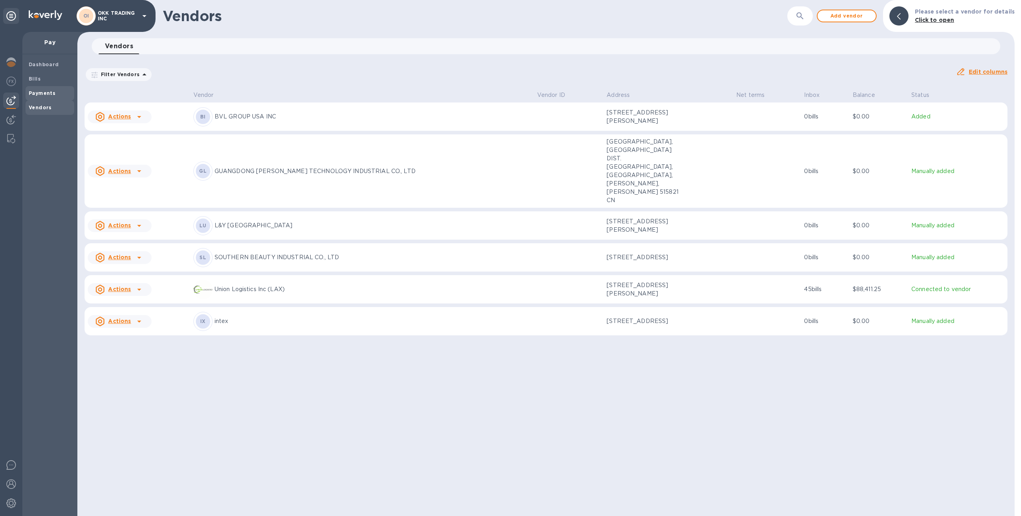
click at [47, 94] on b "Payments" at bounding box center [42, 93] width 27 height 6
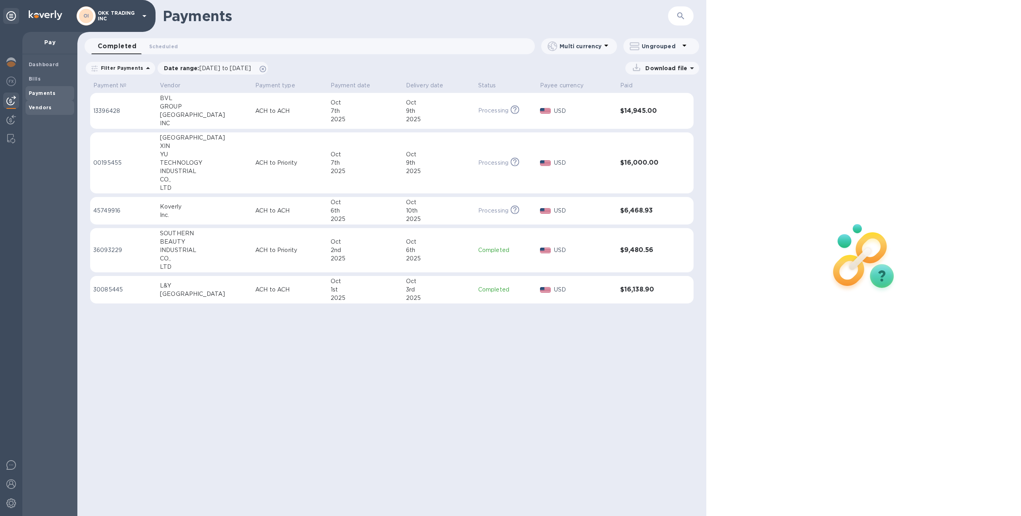
click at [45, 108] on b "Vendors" at bounding box center [40, 107] width 23 height 6
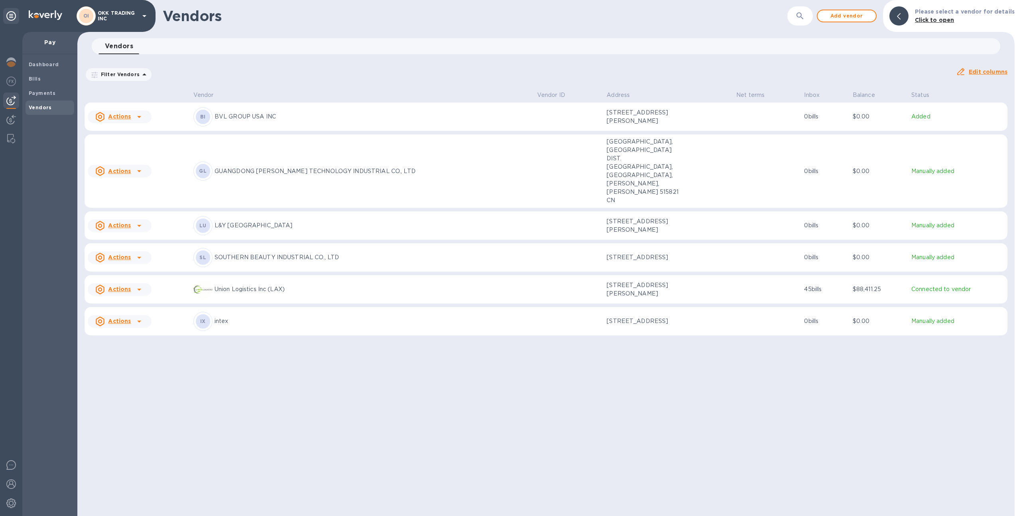
click at [124, 77] on p "Filter Vendors" at bounding box center [119, 74] width 42 height 7
click at [10, 482] on img at bounding box center [11, 484] width 10 height 10
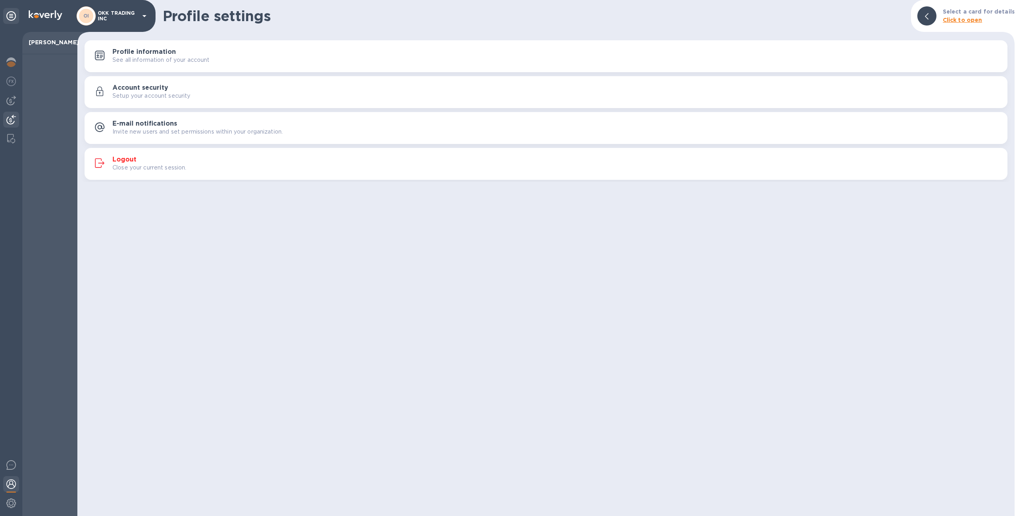
click at [12, 119] on img at bounding box center [11, 120] width 10 height 10
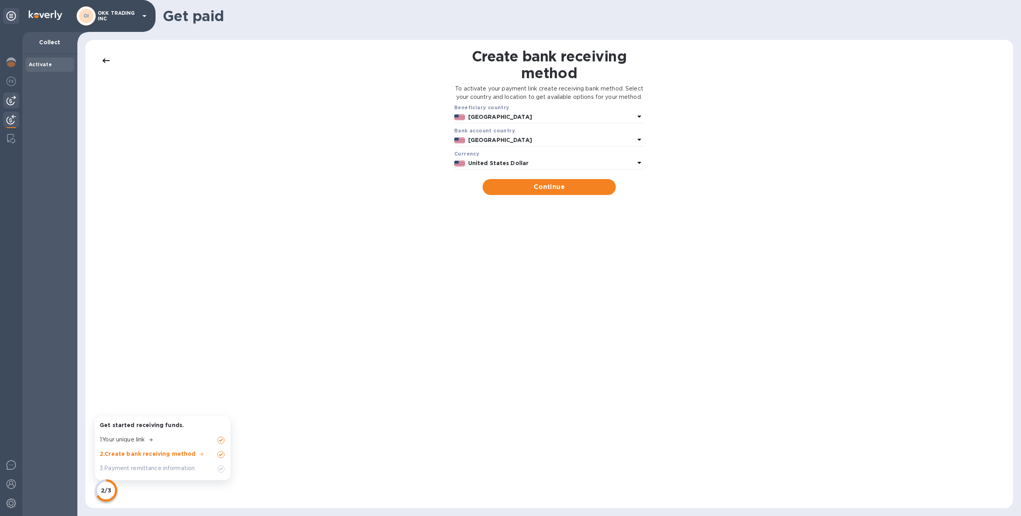
click at [15, 98] on img at bounding box center [11, 101] width 10 height 10
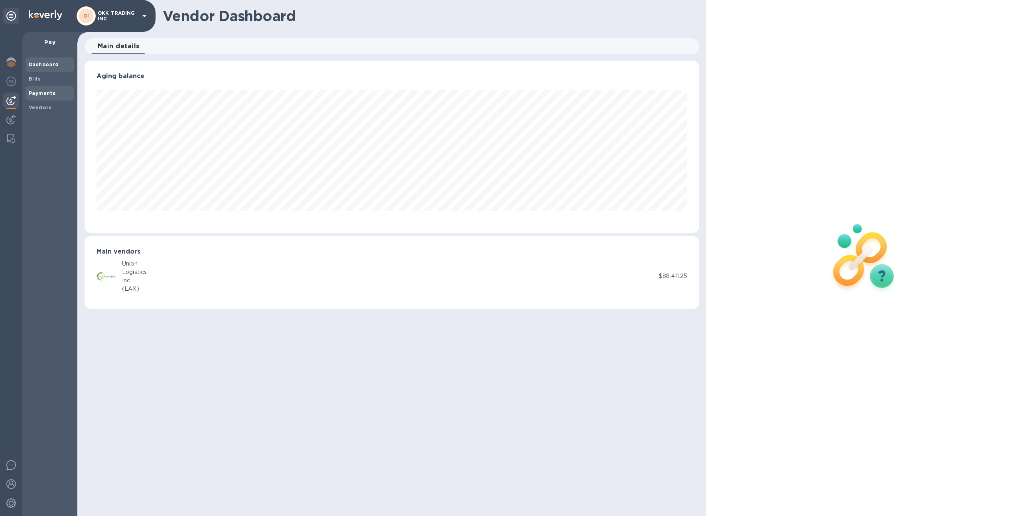
scroll to position [172, 615]
click at [55, 109] on span "Vendors" at bounding box center [50, 108] width 42 height 8
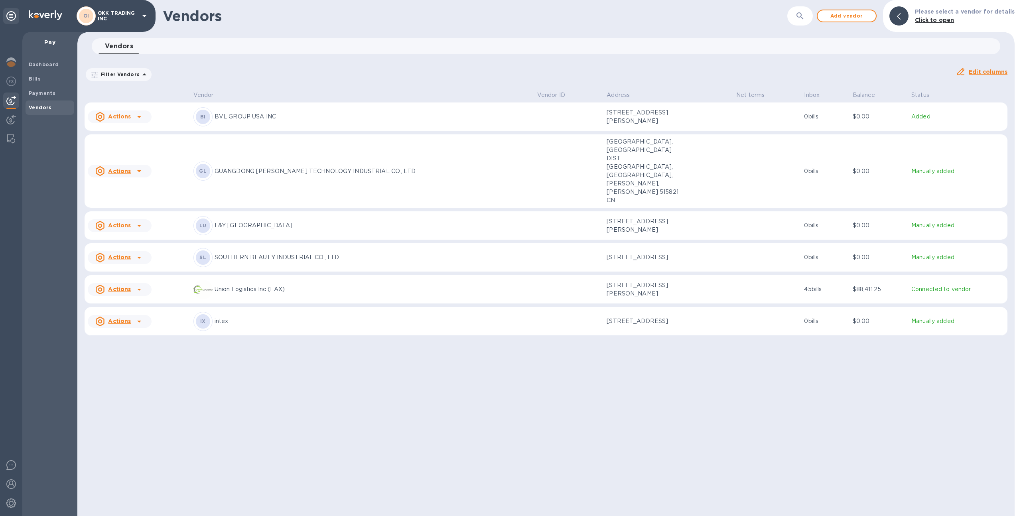
click at [259, 167] on p "GUANGDONG [PERSON_NAME] TECHNOLOGY INDUSTRIAL CO., LTD" at bounding box center [372, 171] width 316 height 8
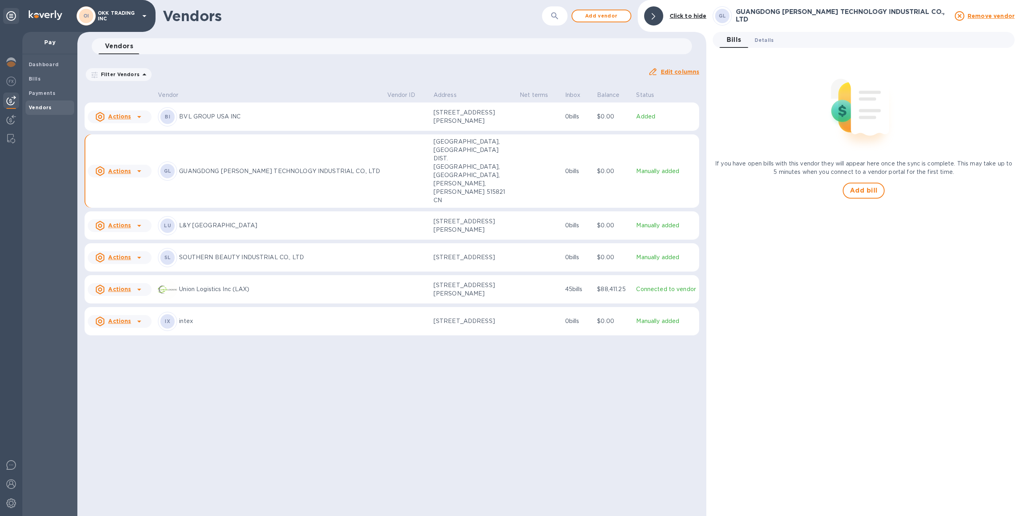
click at [753, 41] on button "Details 0" at bounding box center [764, 40] width 32 height 16
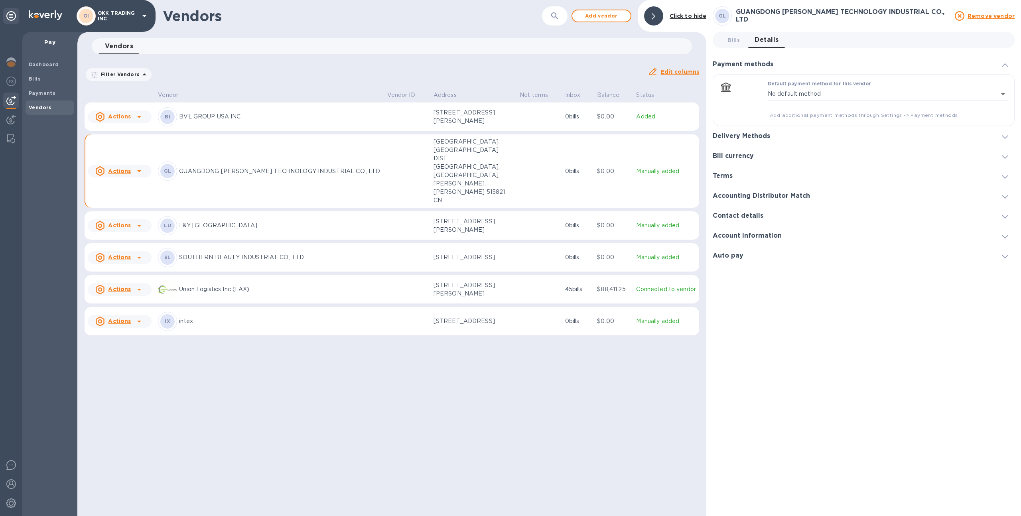
click at [763, 134] on h3 "Delivery Methods" at bounding box center [740, 136] width 57 height 8
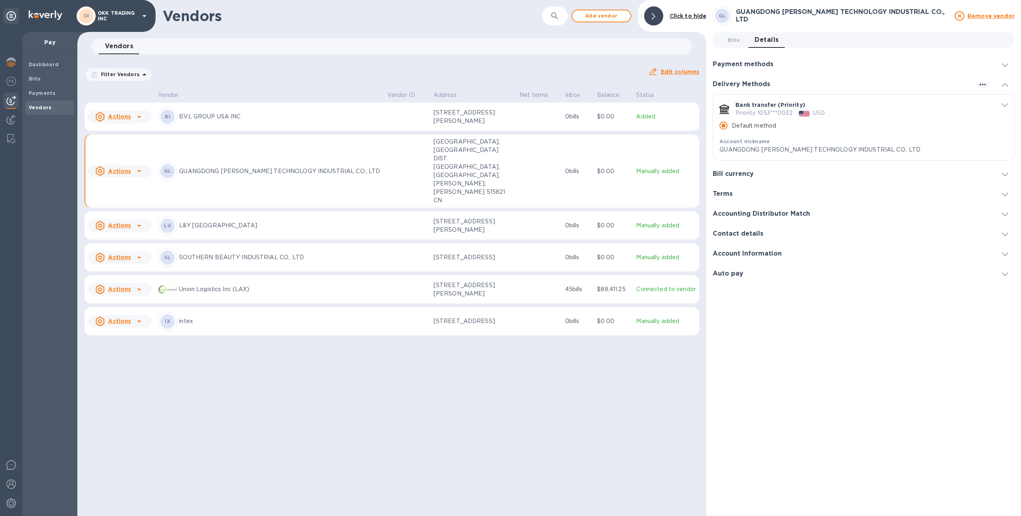
click at [1005, 104] on icon "default-method" at bounding box center [1004, 105] width 6 height 4
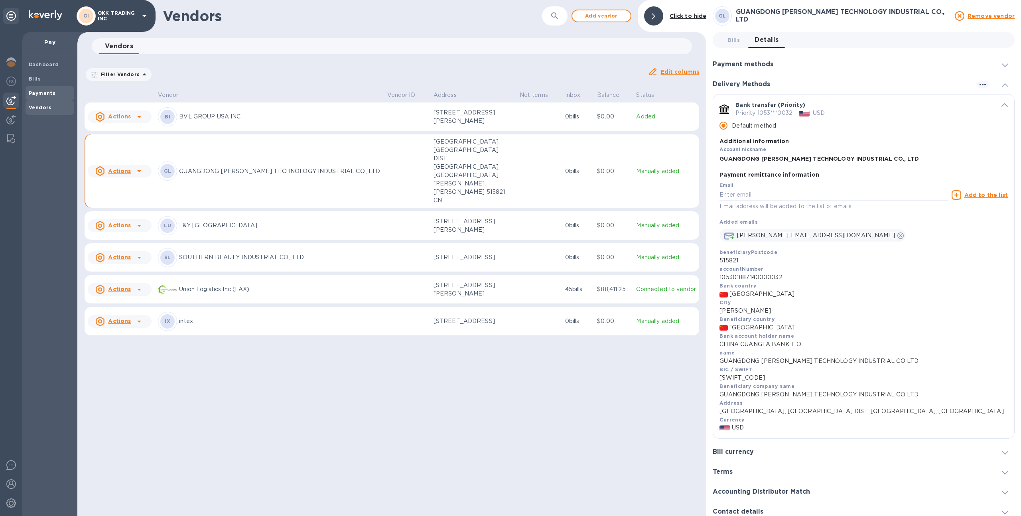
click at [41, 94] on b "Payments" at bounding box center [42, 93] width 27 height 6
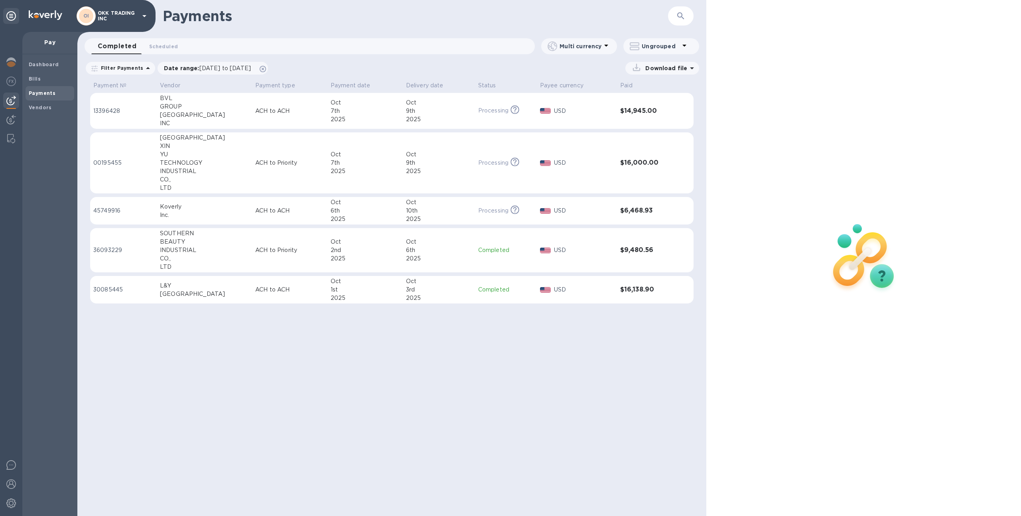
click at [214, 153] on div "YU" at bounding box center [204, 154] width 89 height 8
